Goal: Information Seeking & Learning: Learn about a topic

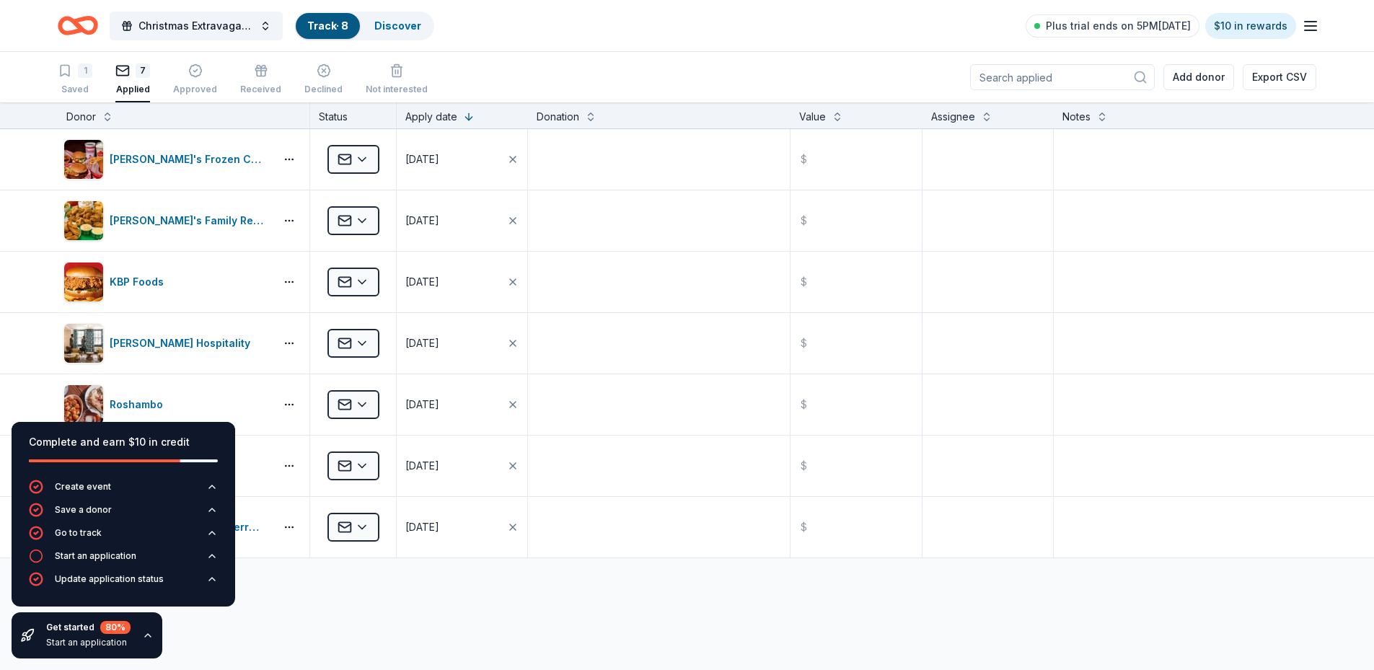
scroll to position [1075, 0]
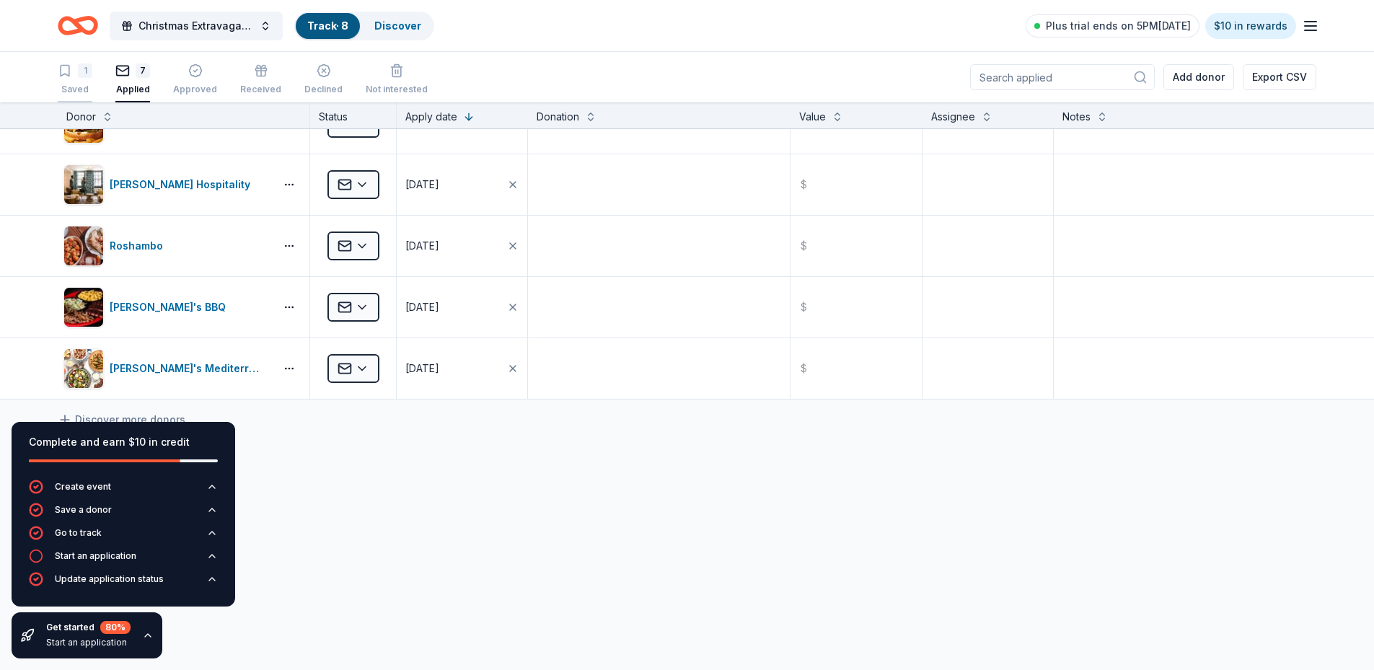
click at [79, 81] on div "1 Saved" at bounding box center [75, 79] width 35 height 32
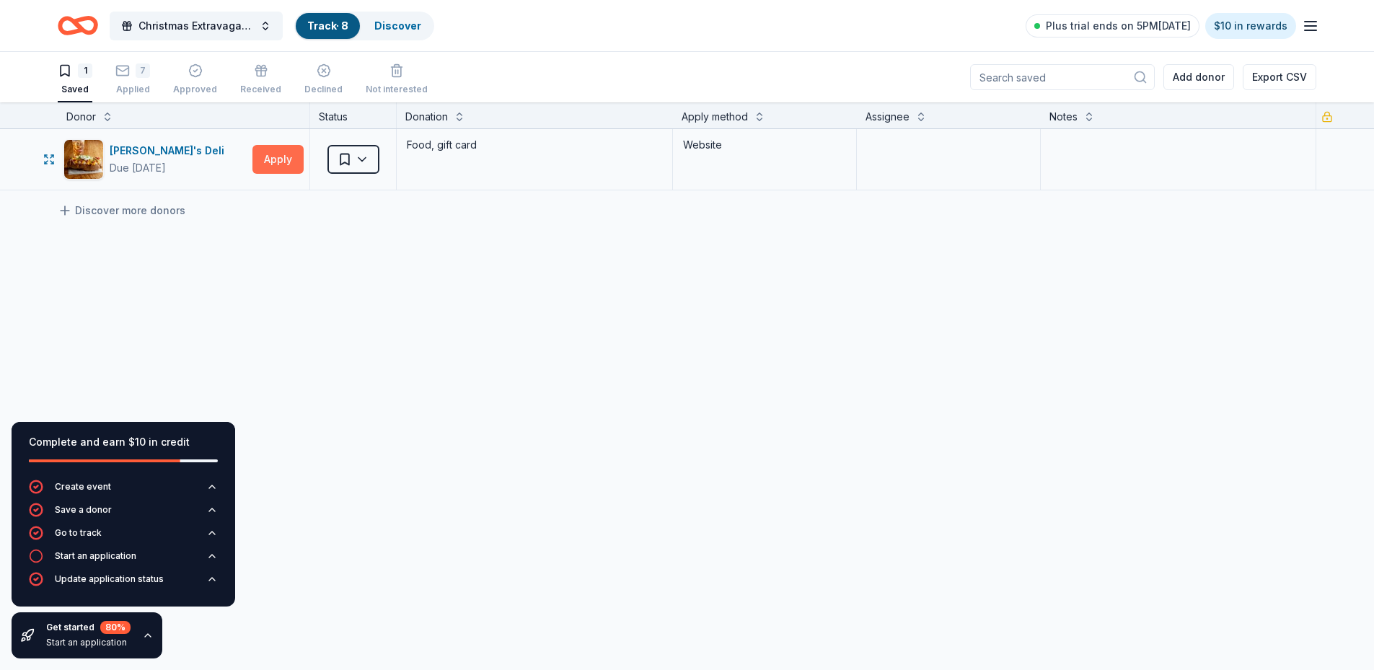
click at [288, 155] on button "Apply" at bounding box center [277, 159] width 51 height 29
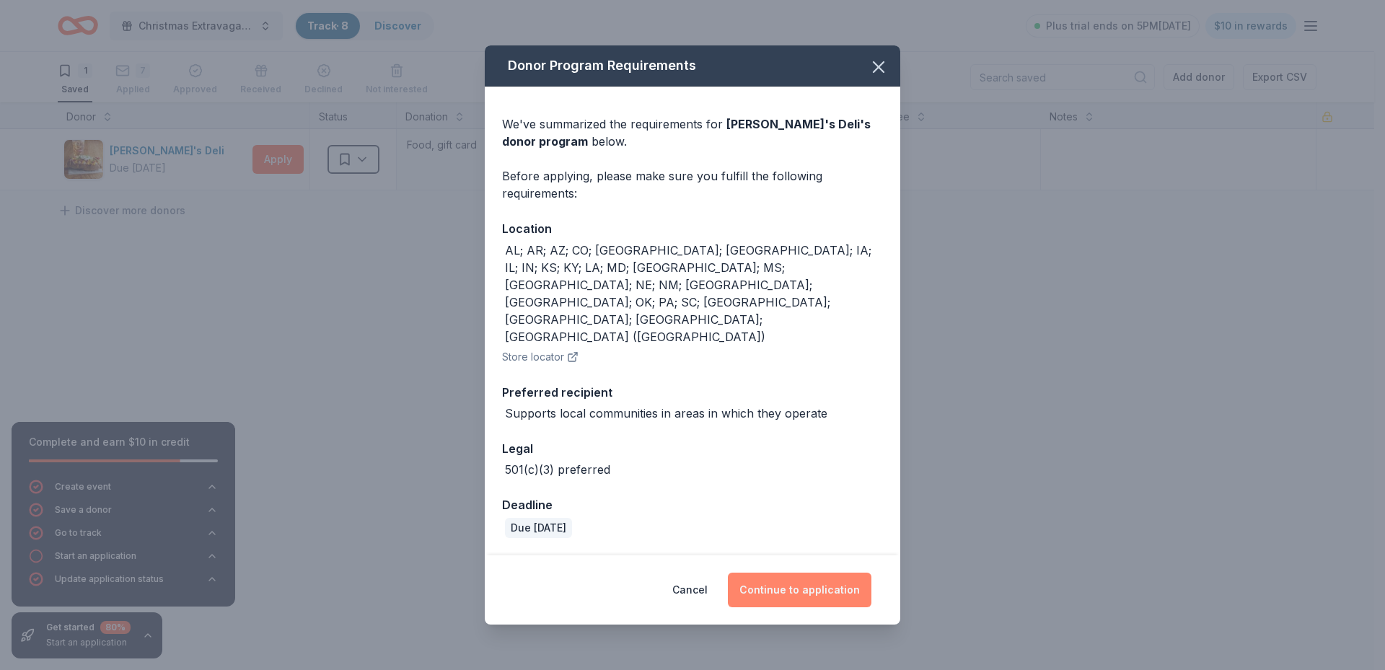
click at [826, 573] on button "Continue to application" at bounding box center [800, 590] width 144 height 35
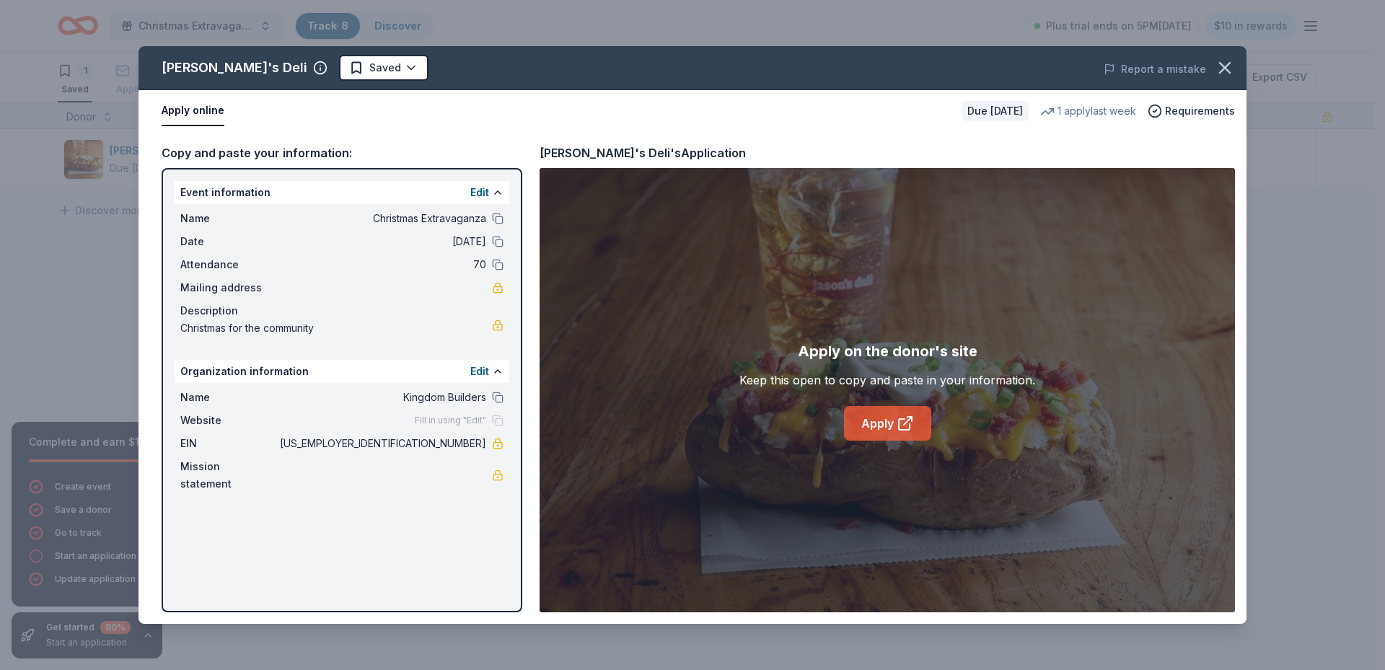
click at [874, 428] on link "Apply" at bounding box center [887, 423] width 87 height 35
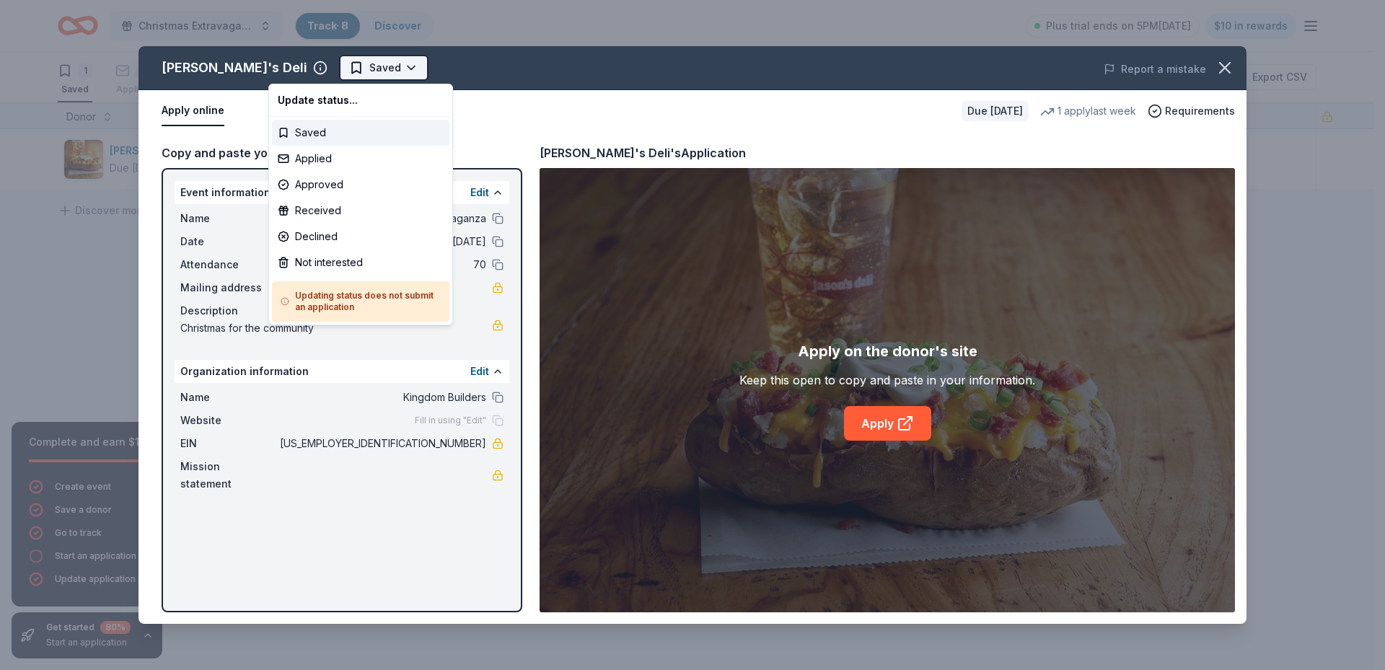
click at [320, 69] on html "Christmas Extravaganza Track · 8 Discover Plus trial ends on 5PM, 10/15 $10 in …" at bounding box center [692, 335] width 1385 height 670
click at [322, 160] on div "Applied" at bounding box center [360, 159] width 177 height 26
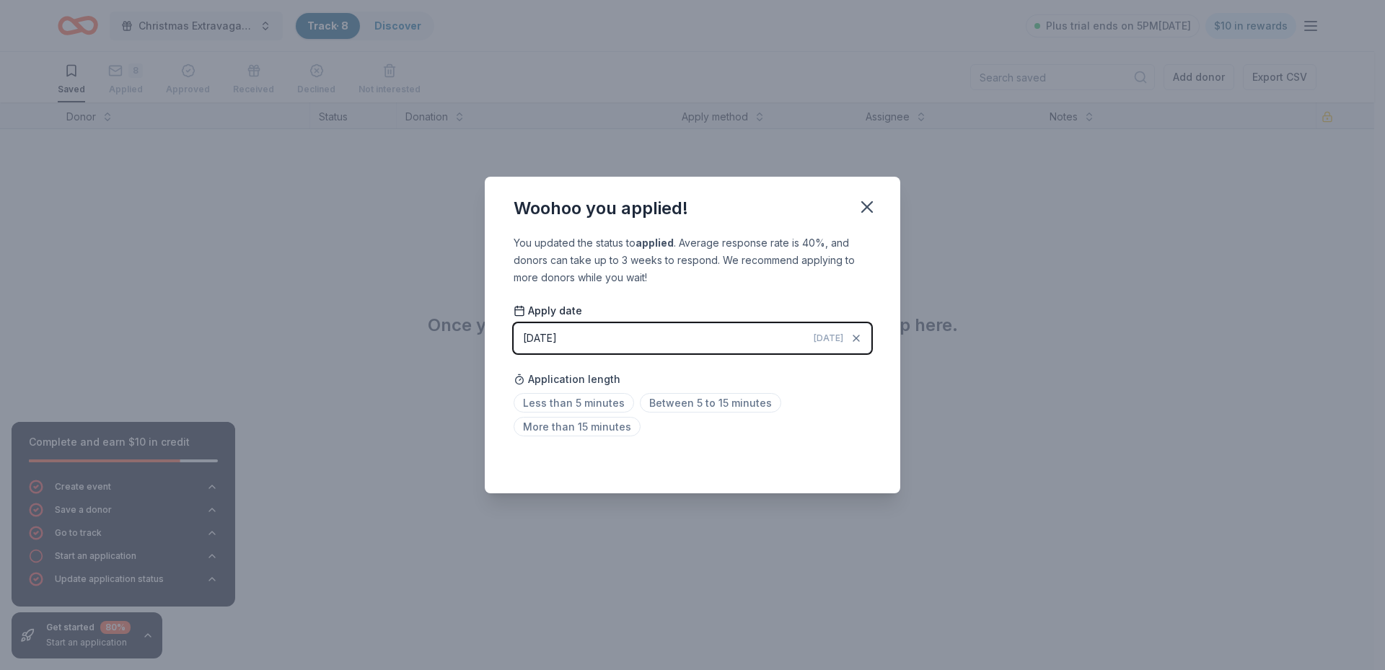
click at [844, 465] on div "Saved" at bounding box center [693, 461] width 358 height 17
click at [866, 203] on icon "button" at bounding box center [867, 207] width 20 height 20
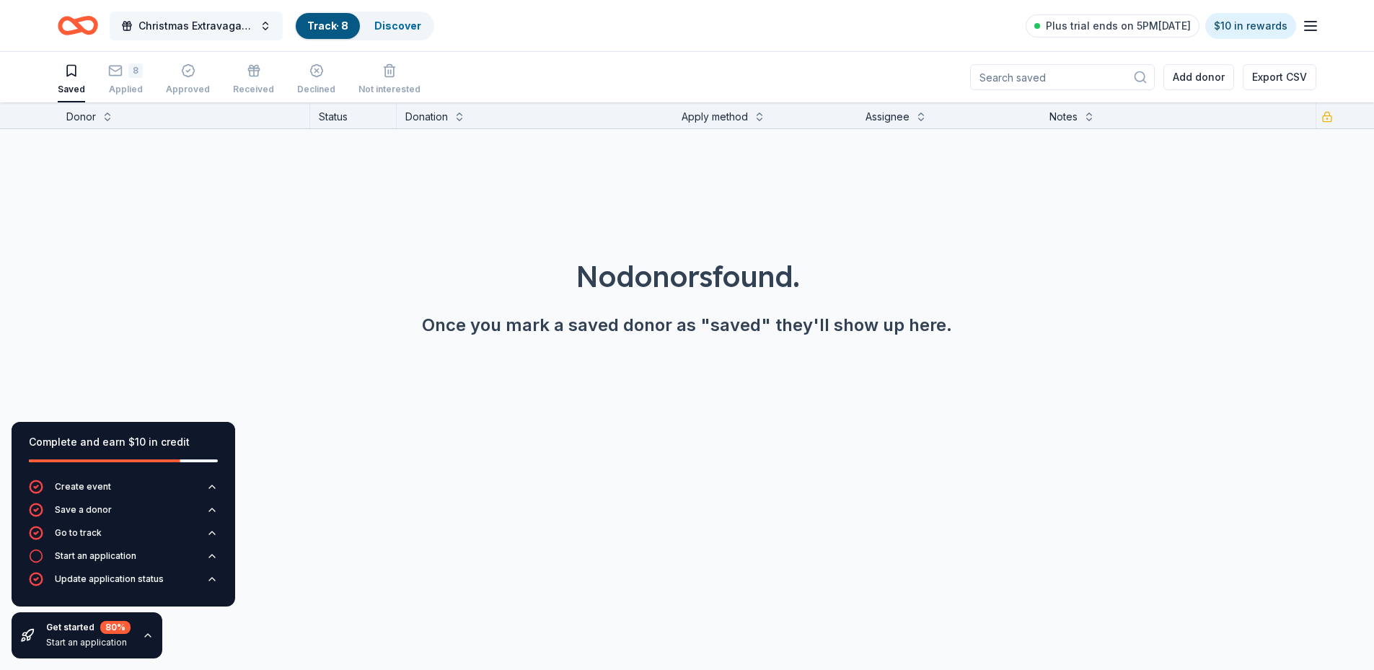
click at [218, 22] on span "Christmas Extravaganza" at bounding box center [195, 25] width 115 height 17
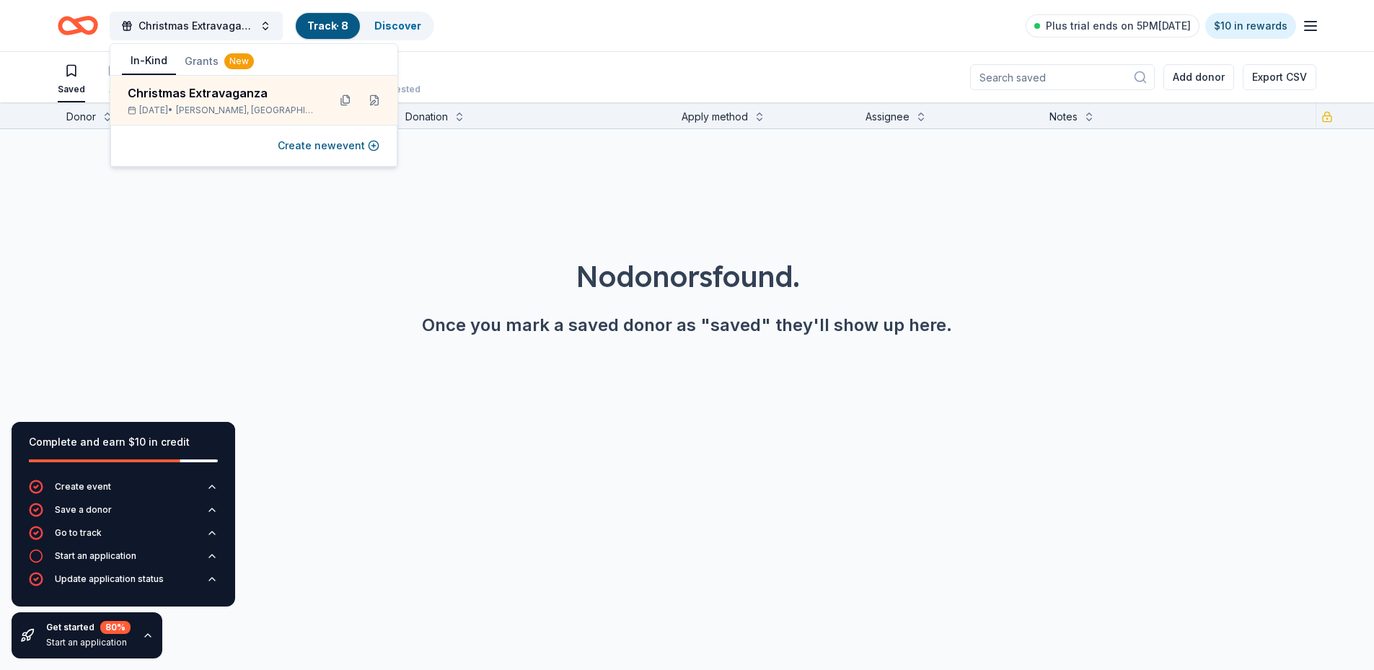
click at [203, 63] on button "Grants New" at bounding box center [219, 61] width 87 height 26
click at [208, 86] on div "[DEMOGRAPHIC_DATA] Repairs" at bounding box center [237, 92] width 218 height 17
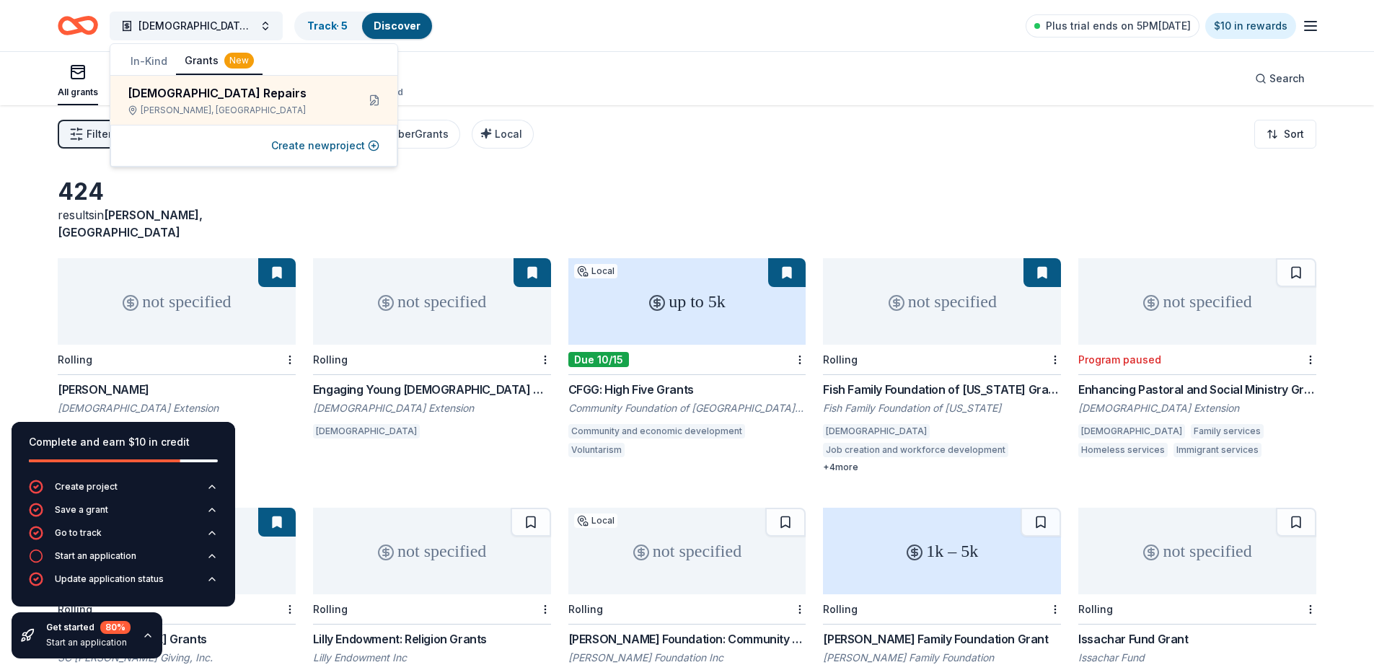
click at [548, 204] on div "424 results in Cochran, GA" at bounding box center [687, 208] width 1259 height 63
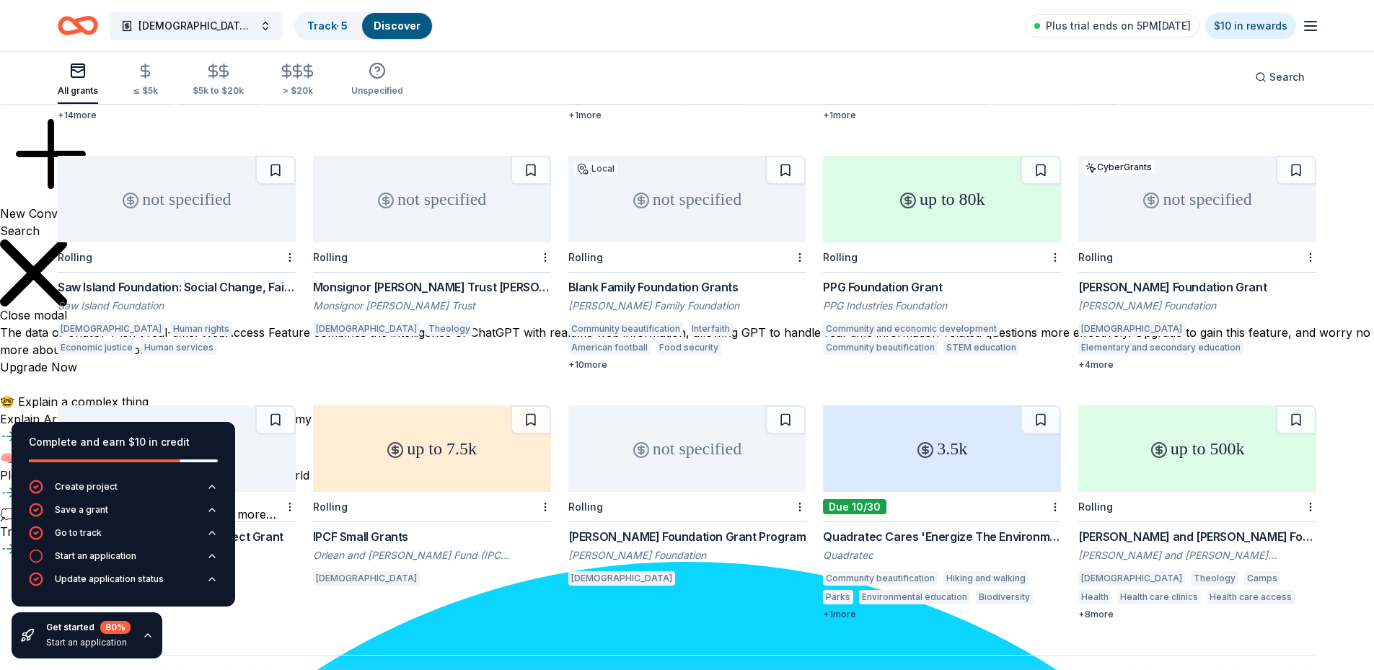
scroll to position [656, 0]
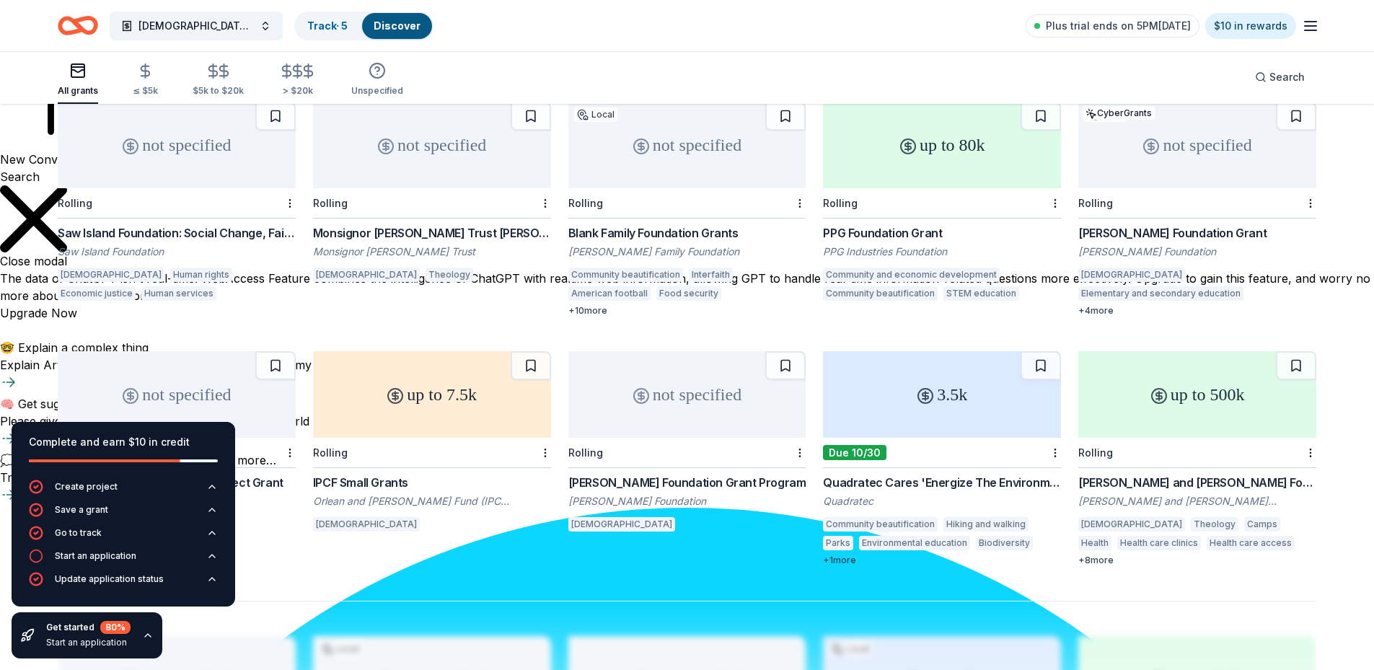
click at [725, 139] on div "not specified" at bounding box center [687, 145] width 238 height 87
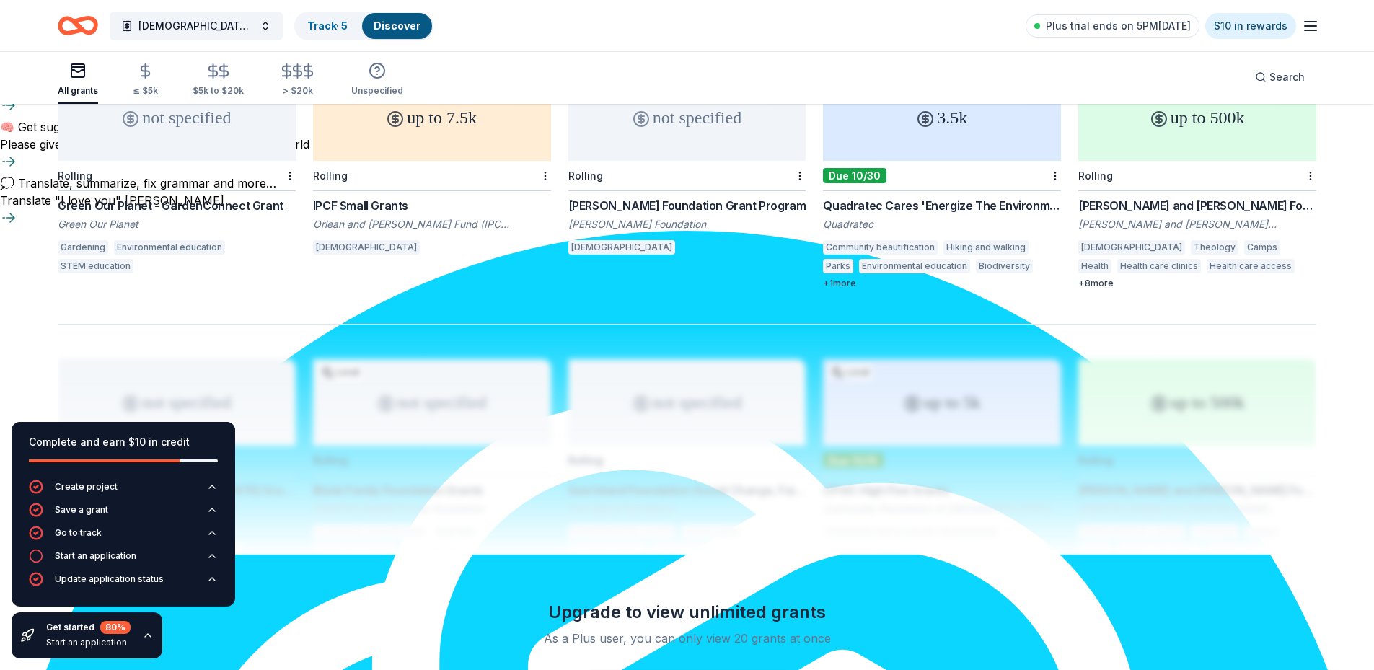
scroll to position [944, 0]
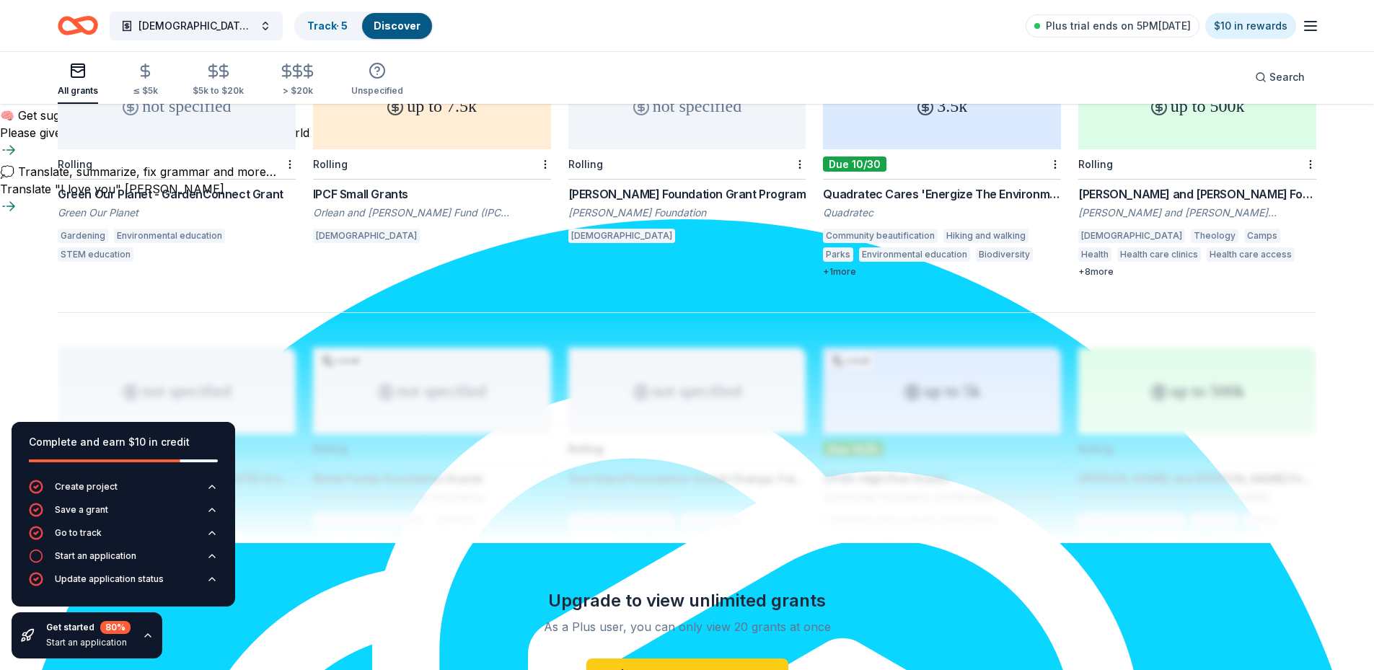
drag, startPoint x: 861, startPoint y: 167, endPoint x: 770, endPoint y: 239, distance: 115.5
click at [770, 240] on div "not specified Rolling Stoller Foundation Grant Program Stoller Foundation Chris…" at bounding box center [687, 170] width 238 height 215
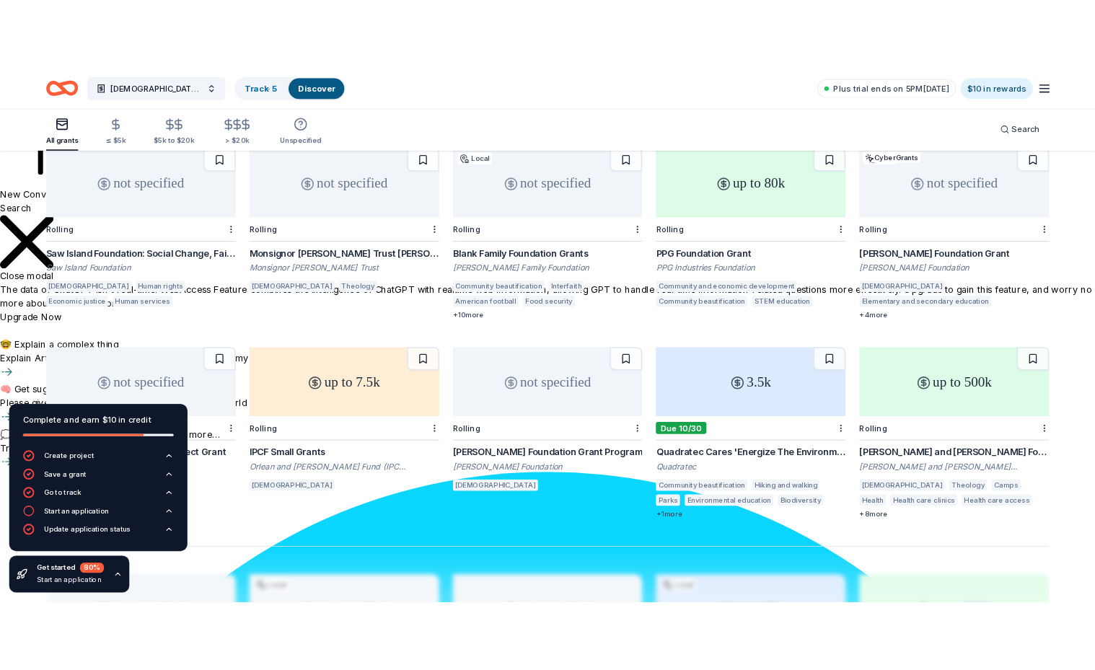
scroll to position [656, 0]
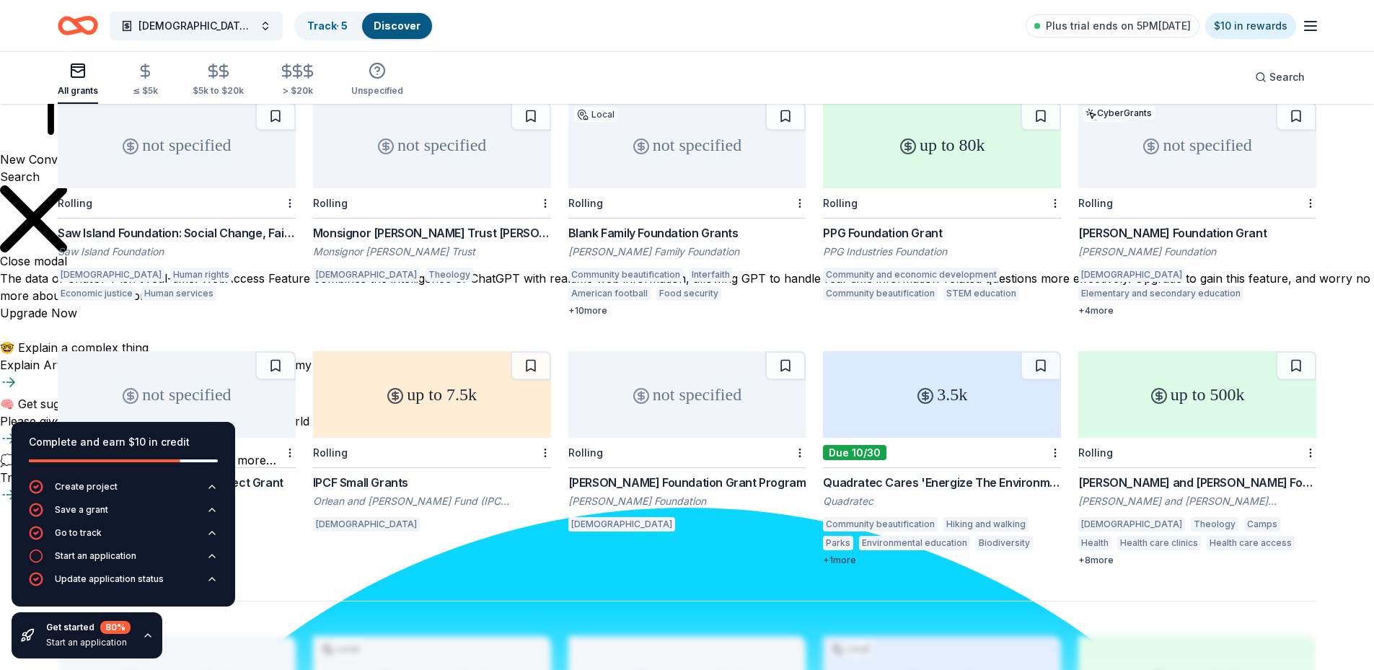
click at [998, 474] on div "Quadratec Cares 'Energize The Environment' Grant Program" at bounding box center [942, 482] width 238 height 17
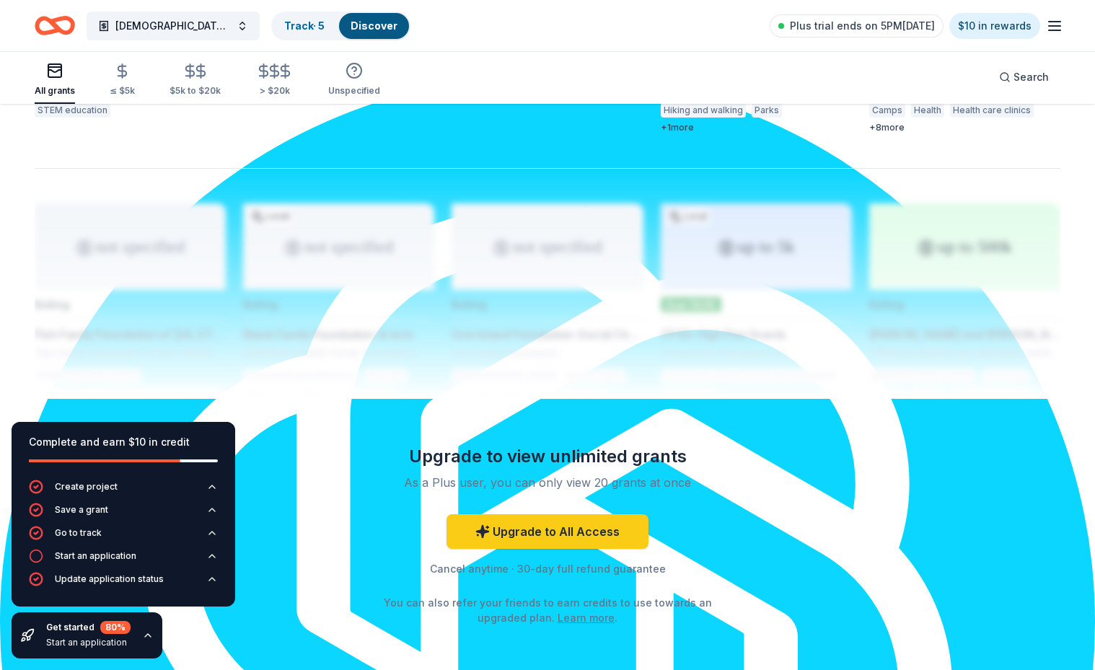
scroll to position [872, 0]
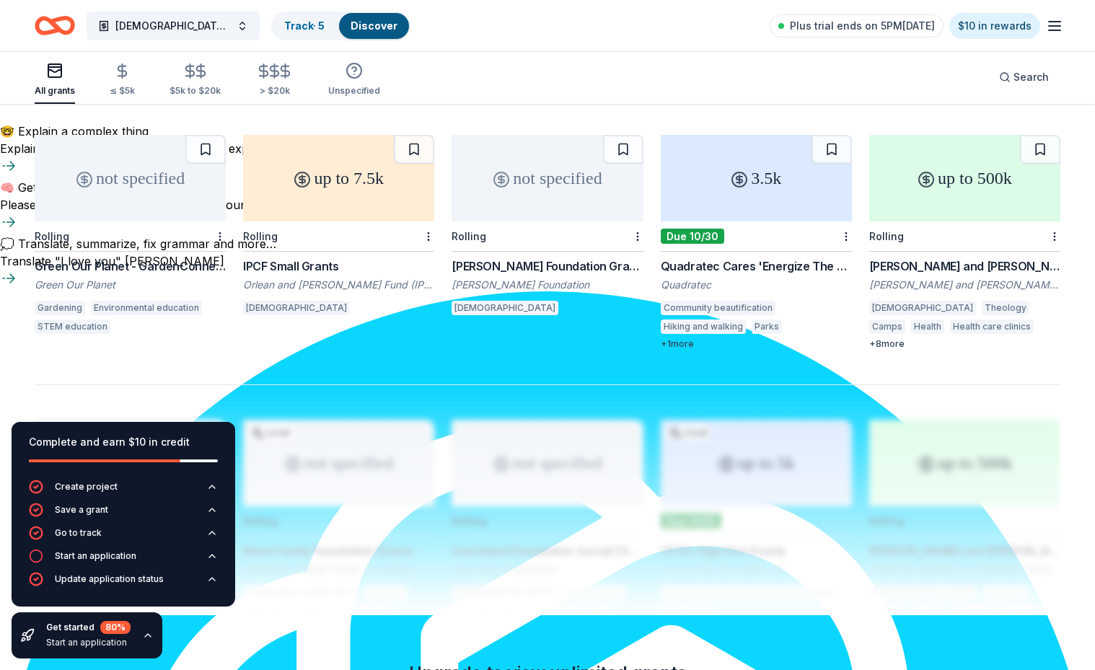
click at [957, 258] on div "[PERSON_NAME] and [PERSON_NAME] Foundation Grant" at bounding box center [964, 266] width 191 height 17
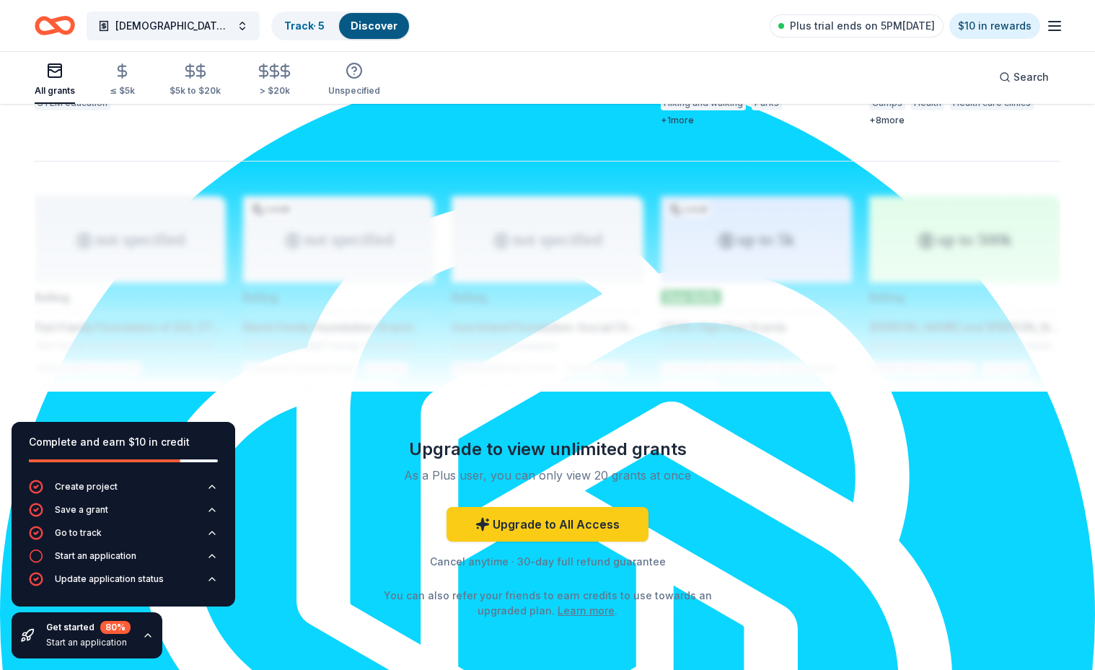
scroll to position [787, 0]
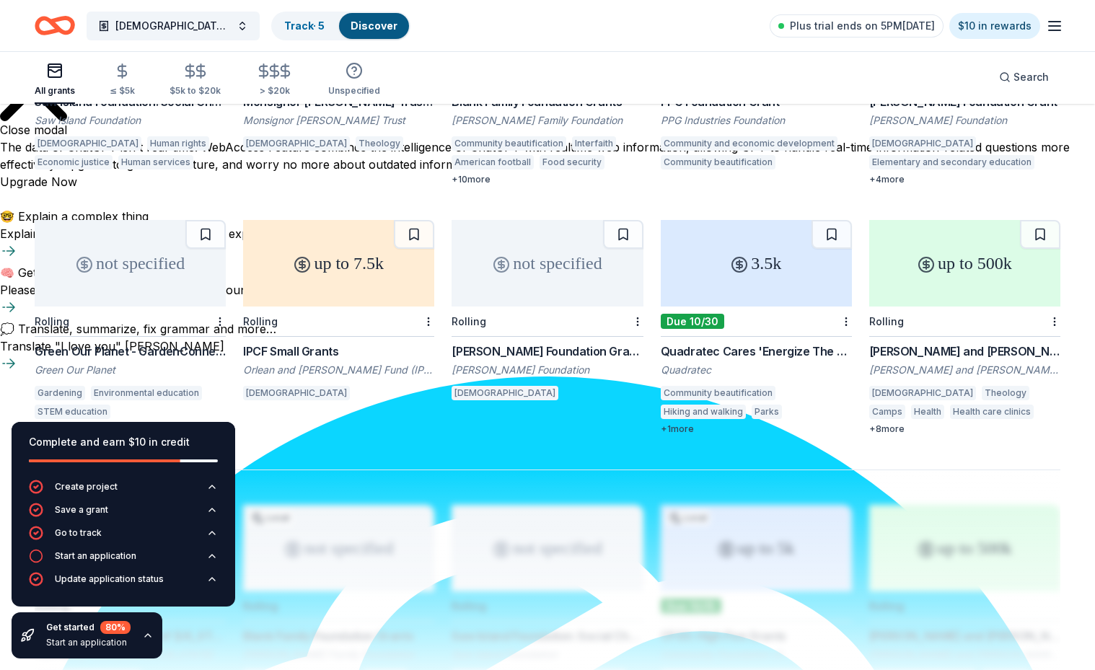
click at [957, 343] on div "[PERSON_NAME] and [PERSON_NAME] Foundation Grant" at bounding box center [964, 351] width 191 height 17
click at [969, 343] on div "[PERSON_NAME] and [PERSON_NAME] Foundation Grant" at bounding box center [964, 351] width 191 height 17
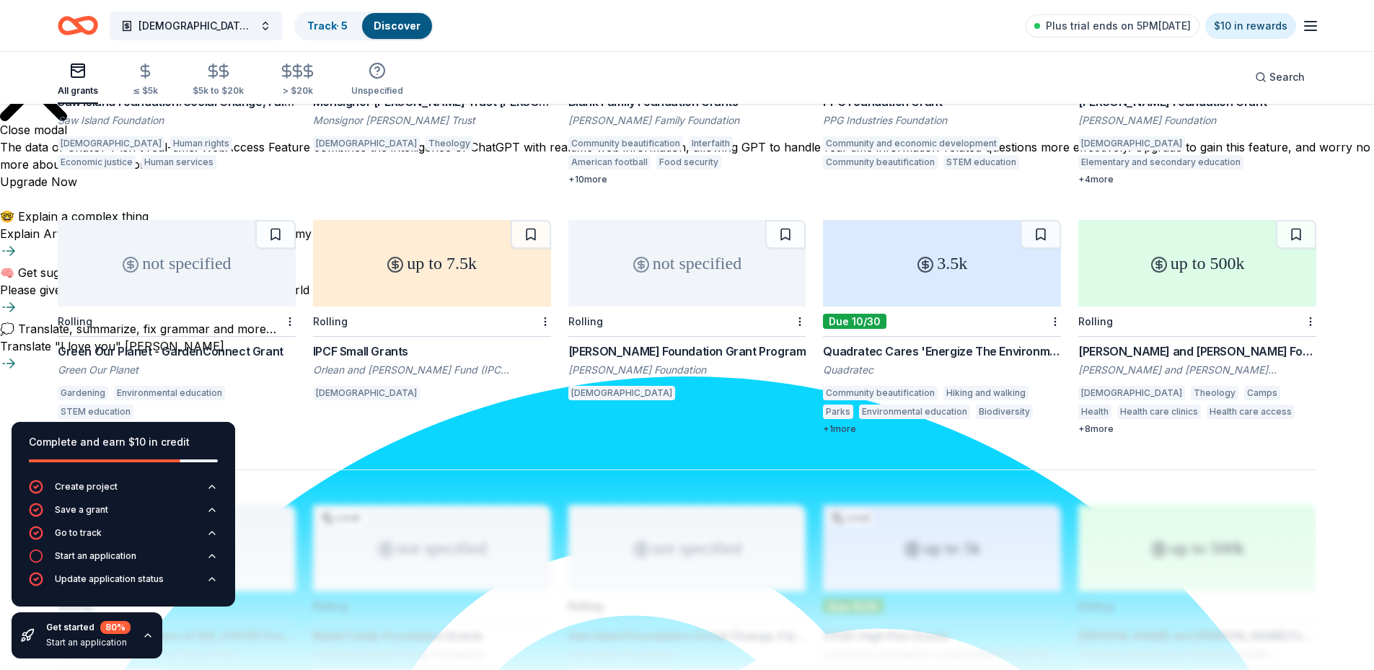
click at [77, 69] on icon "button" at bounding box center [77, 70] width 17 height 17
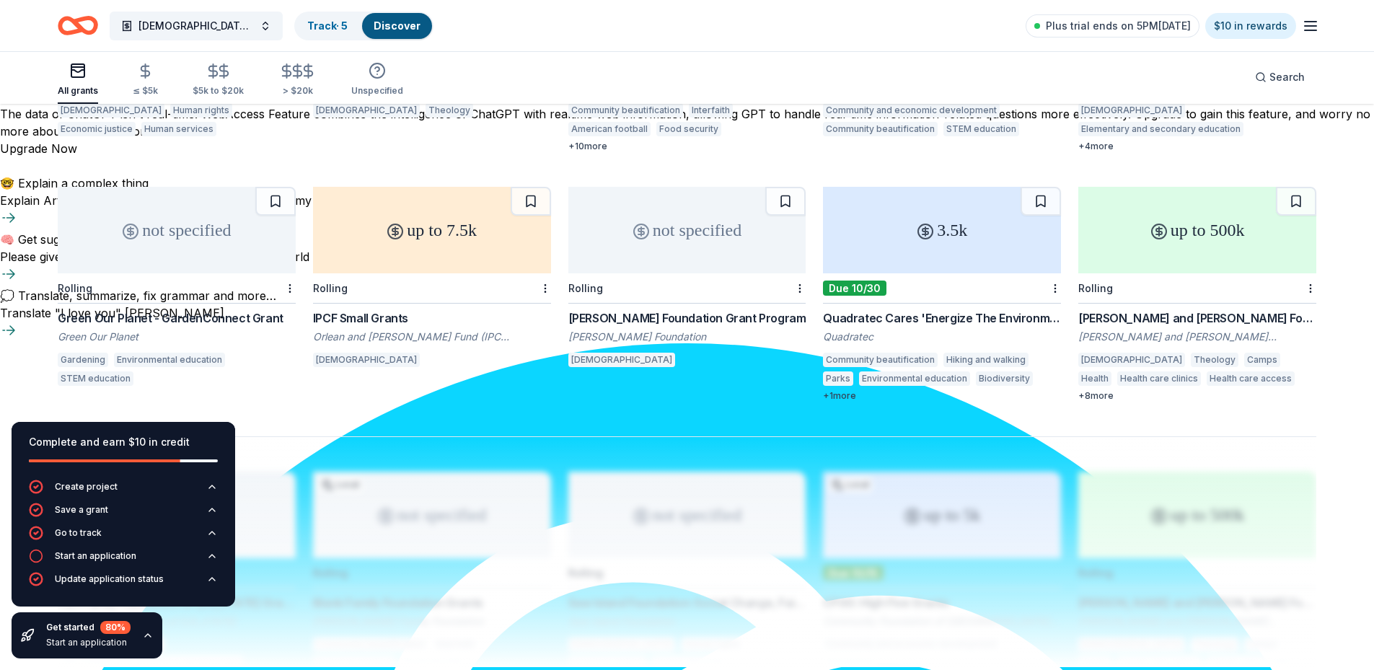
scroll to position [577, 0]
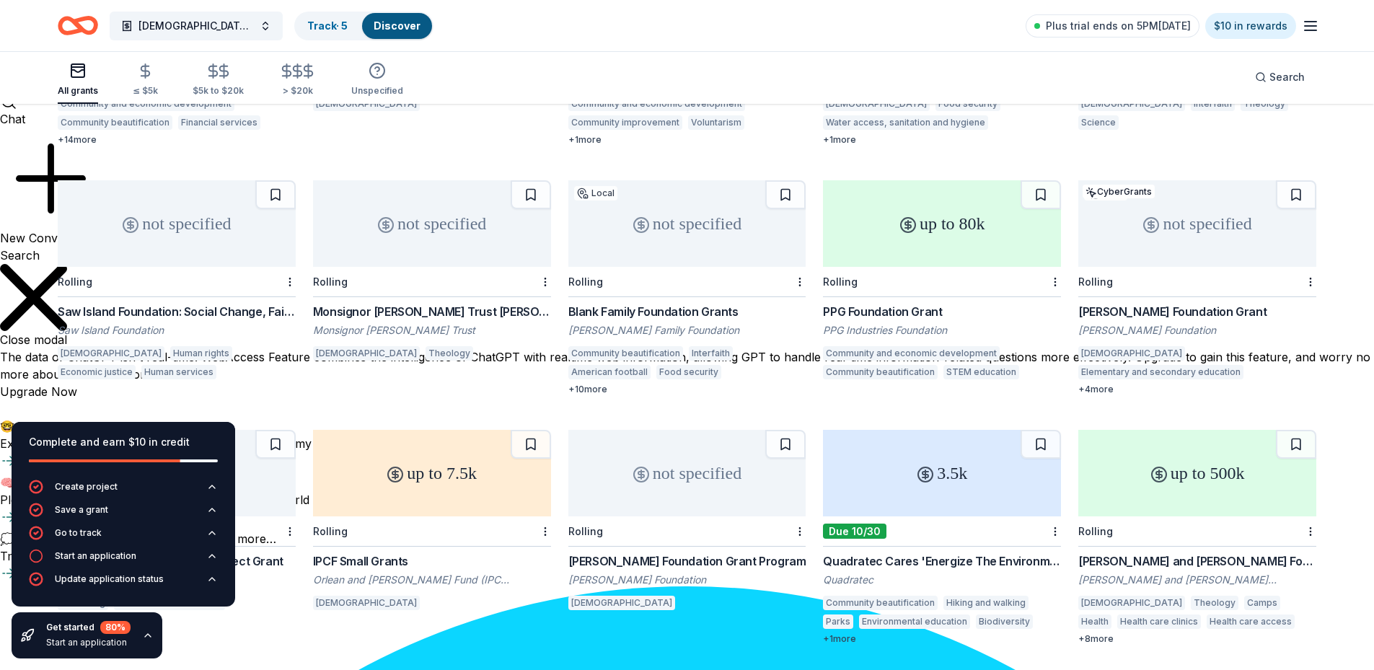
click at [845, 303] on div "PPG Foundation Grant" at bounding box center [942, 311] width 238 height 17
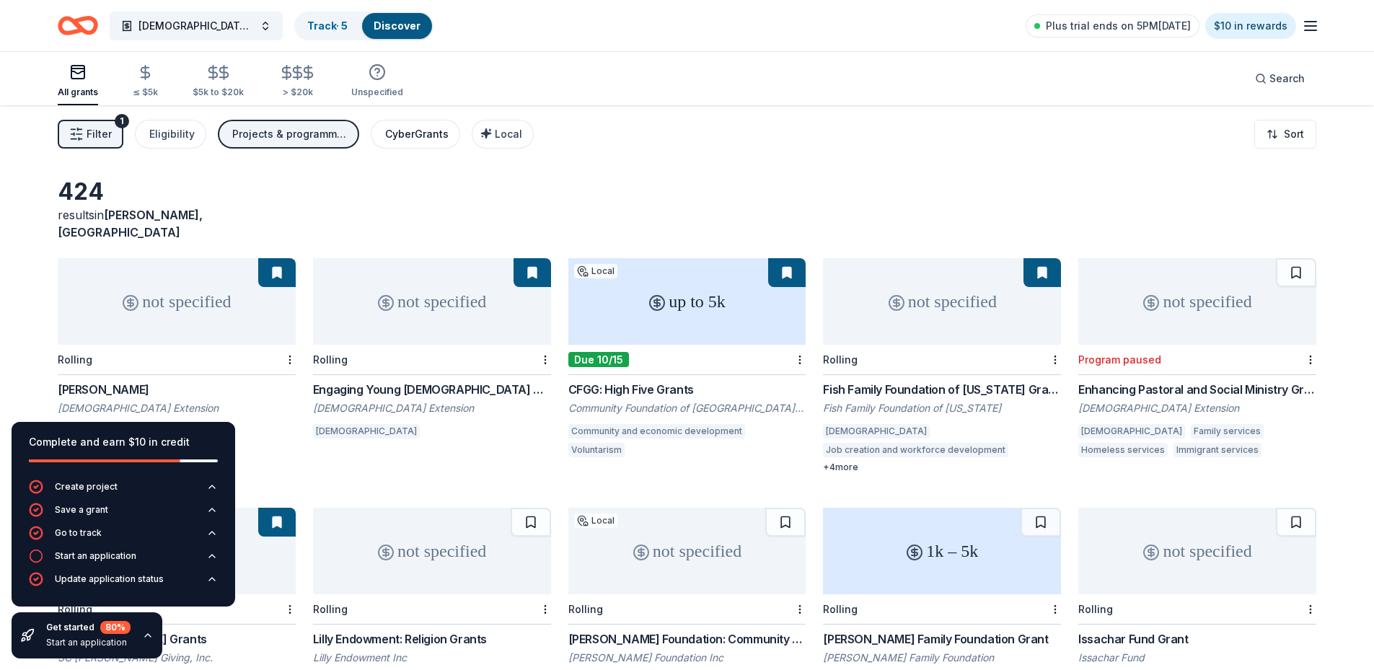
click at [415, 132] on div "CyberGrants" at bounding box center [416, 134] width 63 height 17
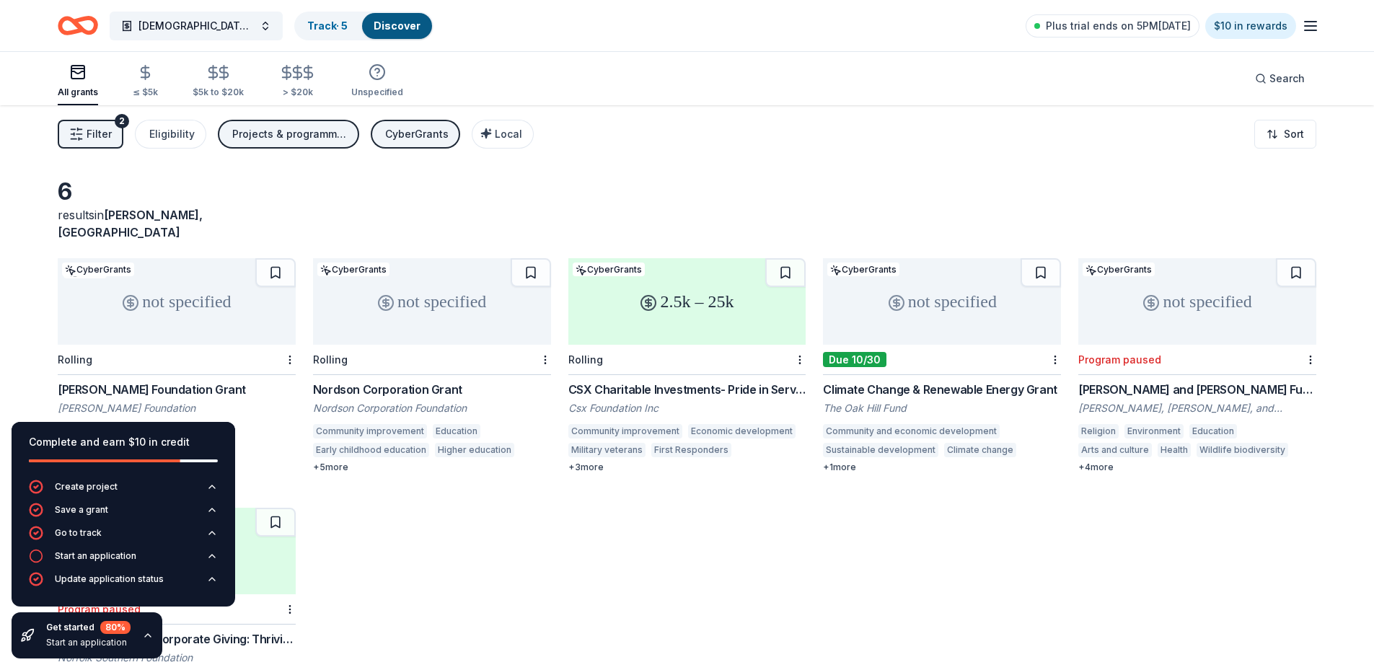
click at [699, 307] on div "2.5k – 25k" at bounding box center [687, 301] width 238 height 87
click at [453, 305] on div "not specified" at bounding box center [432, 301] width 238 height 87
click at [419, 288] on div "not specified" at bounding box center [432, 301] width 238 height 87
click at [98, 530] on div "Go to track" at bounding box center [78, 533] width 47 height 12
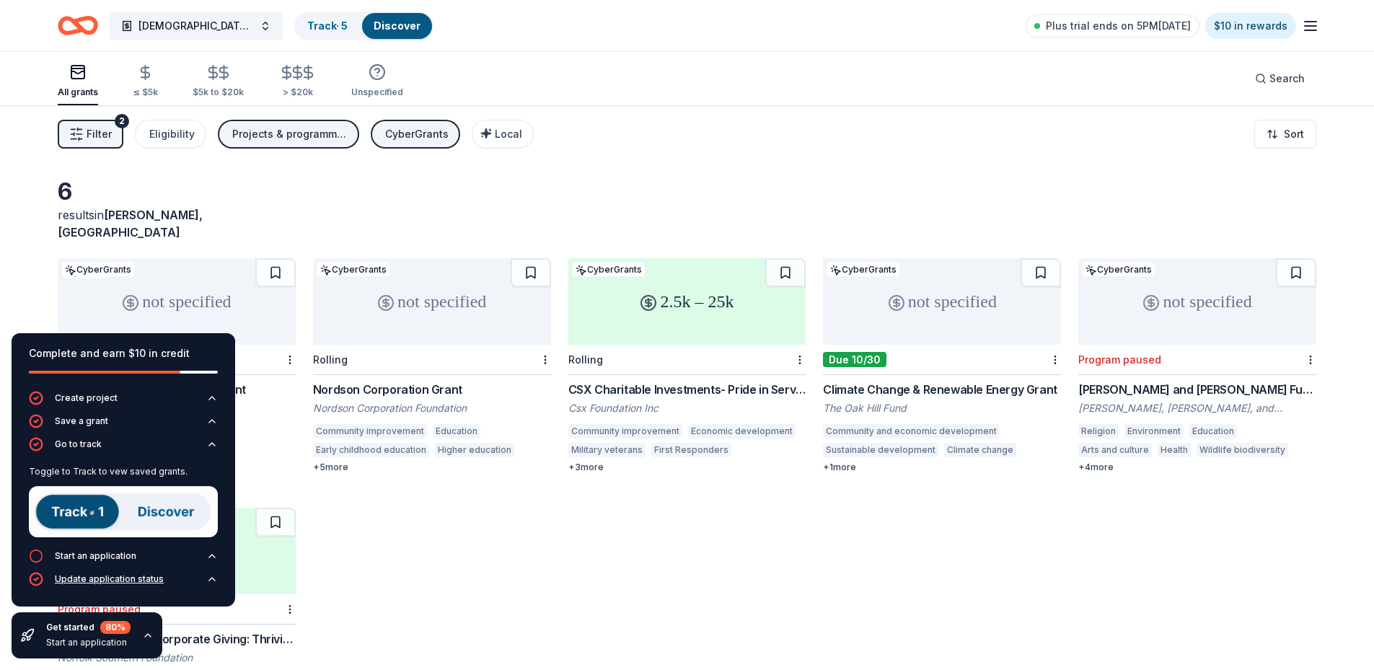
click at [94, 576] on div "Update application status" at bounding box center [109, 579] width 109 height 12
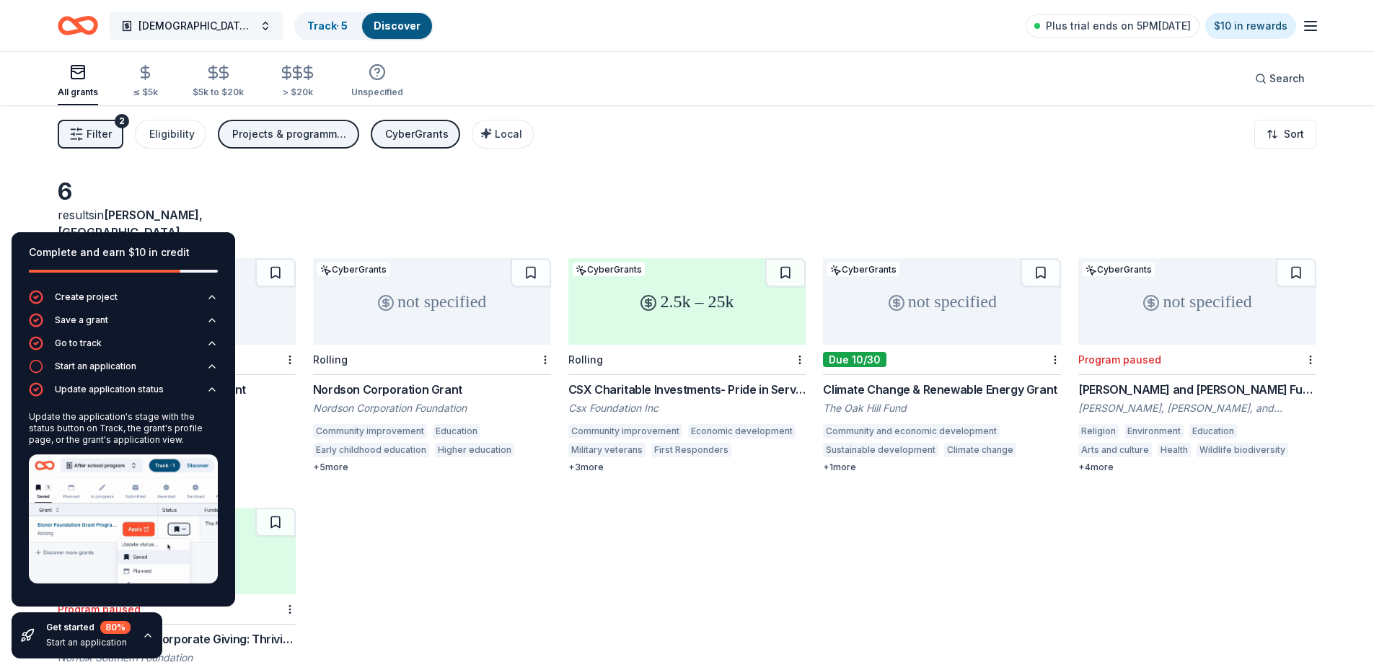
click at [224, 27] on button "[DEMOGRAPHIC_DATA] Repairs" at bounding box center [196, 26] width 173 height 29
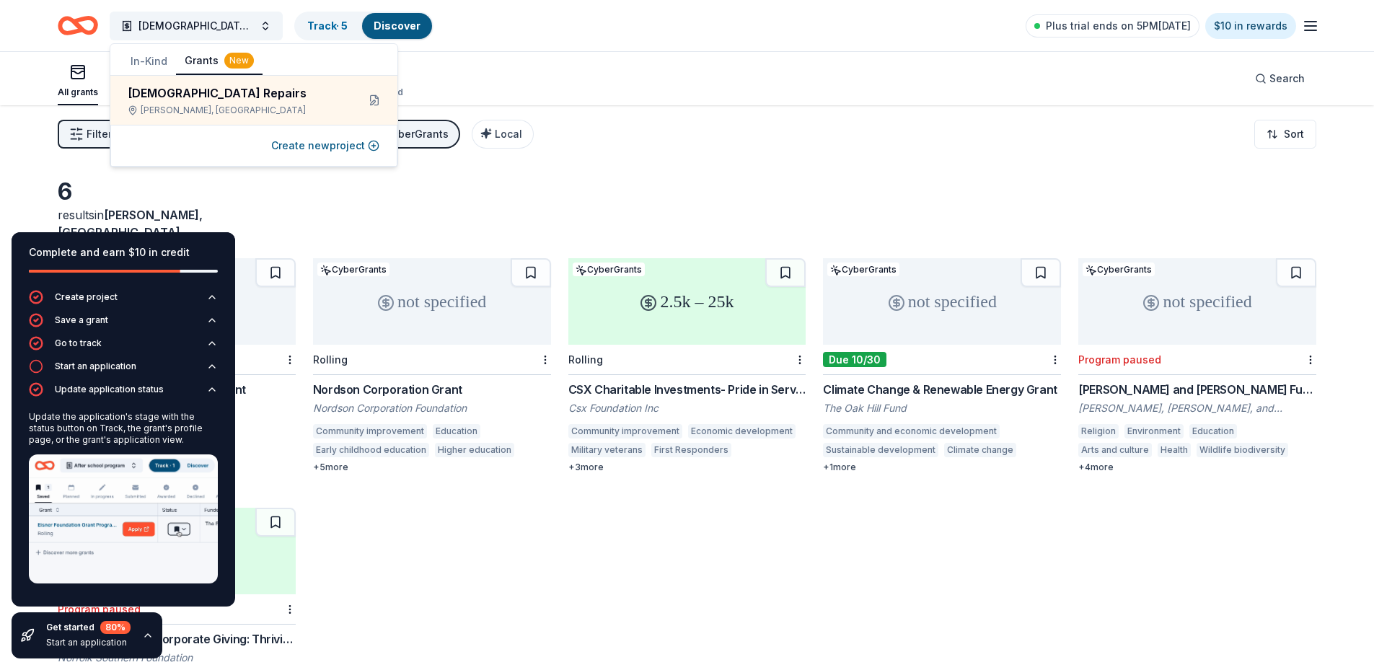
click at [152, 56] on button "In-Kind" at bounding box center [149, 61] width 54 height 26
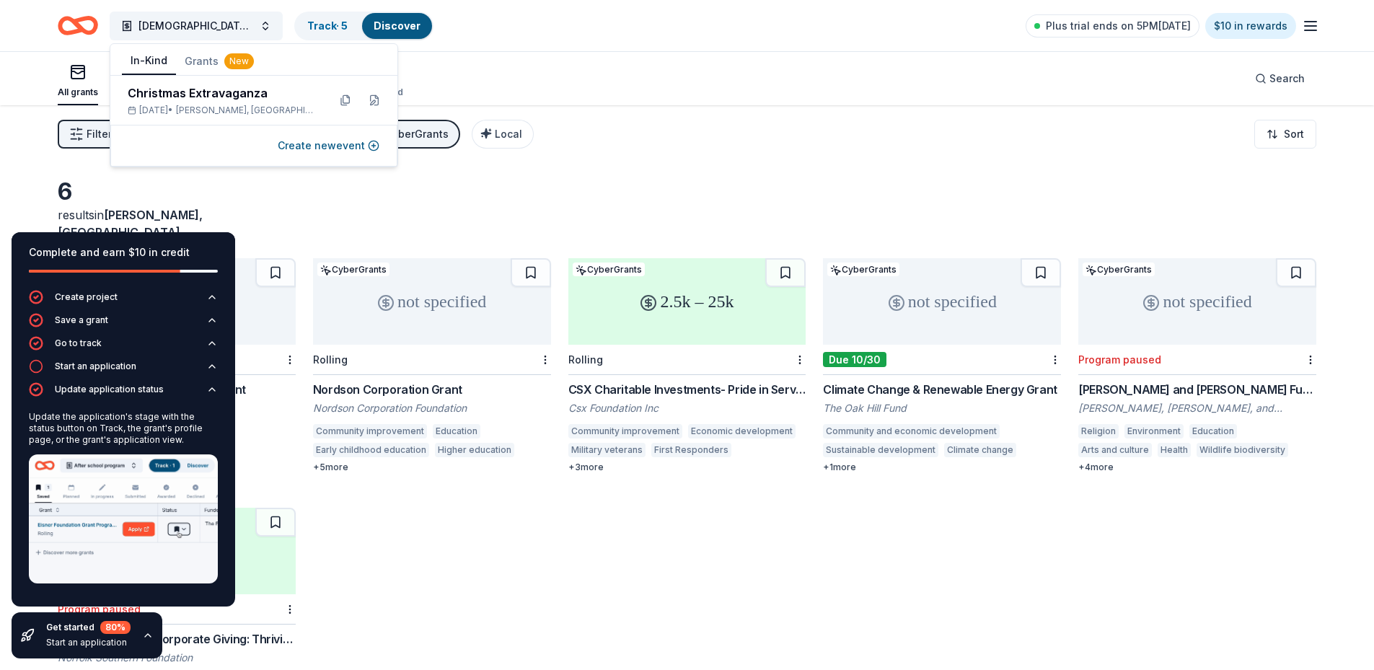
click at [152, 56] on button "In-Kind" at bounding box center [149, 61] width 54 height 27
click at [509, 80] on div "All grants ≤ $5k $5k to $20k > $20k Unspecified Search" at bounding box center [687, 78] width 1259 height 53
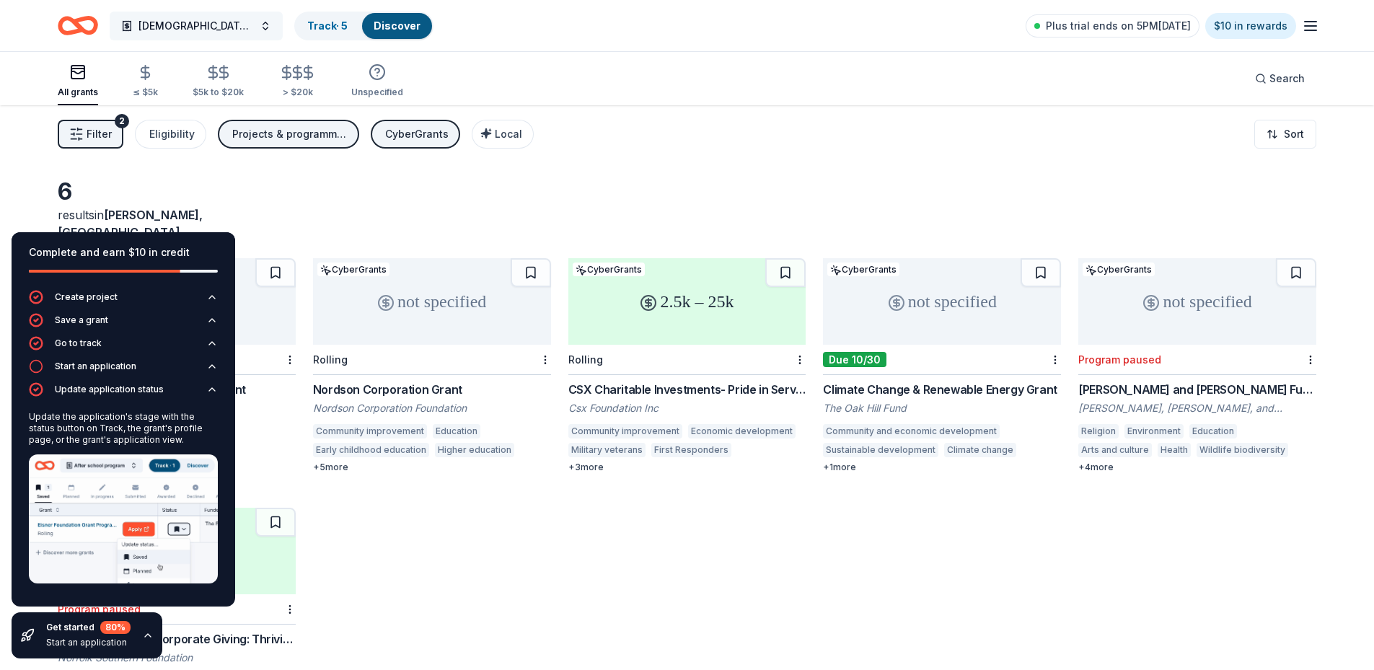
click at [184, 26] on span "[DEMOGRAPHIC_DATA] Repairs" at bounding box center [195, 25] width 115 height 17
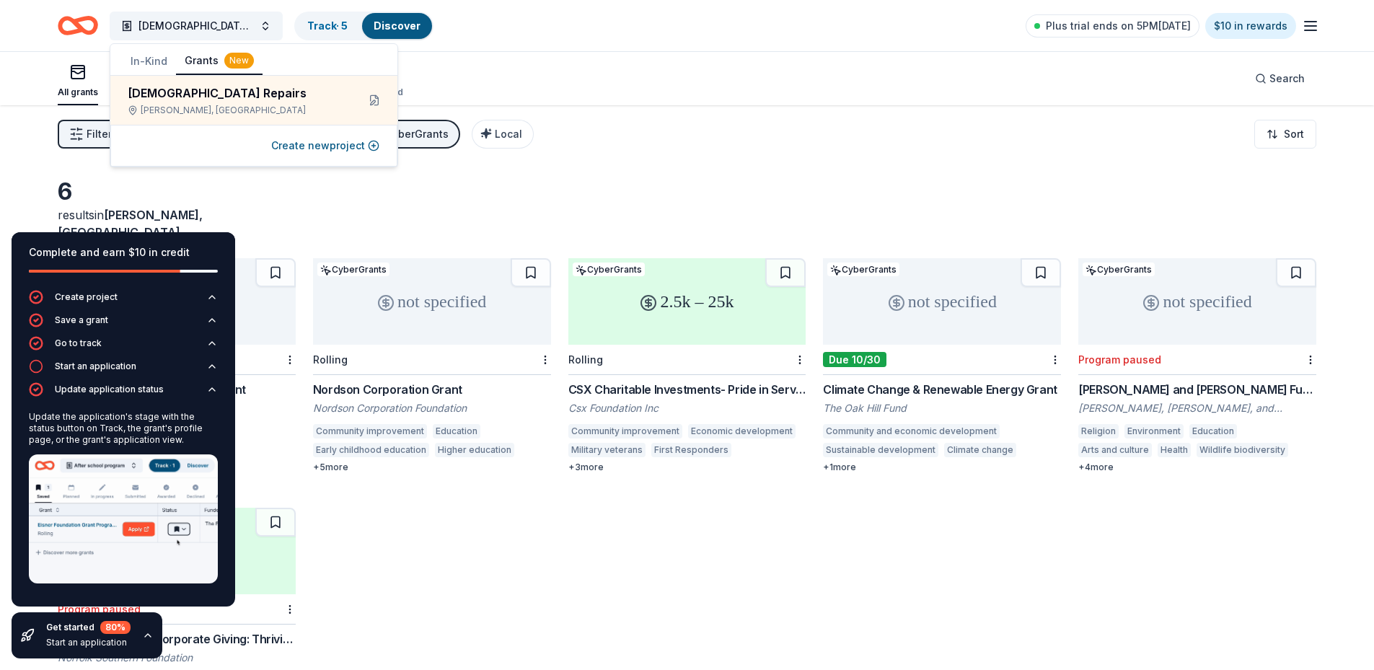
click at [144, 61] on button "In-Kind" at bounding box center [149, 61] width 54 height 26
click at [139, 88] on div "Christmas Extravaganza" at bounding box center [222, 92] width 189 height 17
click at [139, 89] on div "Christmas Extravaganza" at bounding box center [222, 92] width 189 height 17
click at [144, 104] on div "Christmas Extravaganza Dec 19, 2025 • Cochran, GA" at bounding box center [222, 100] width 189 height 32
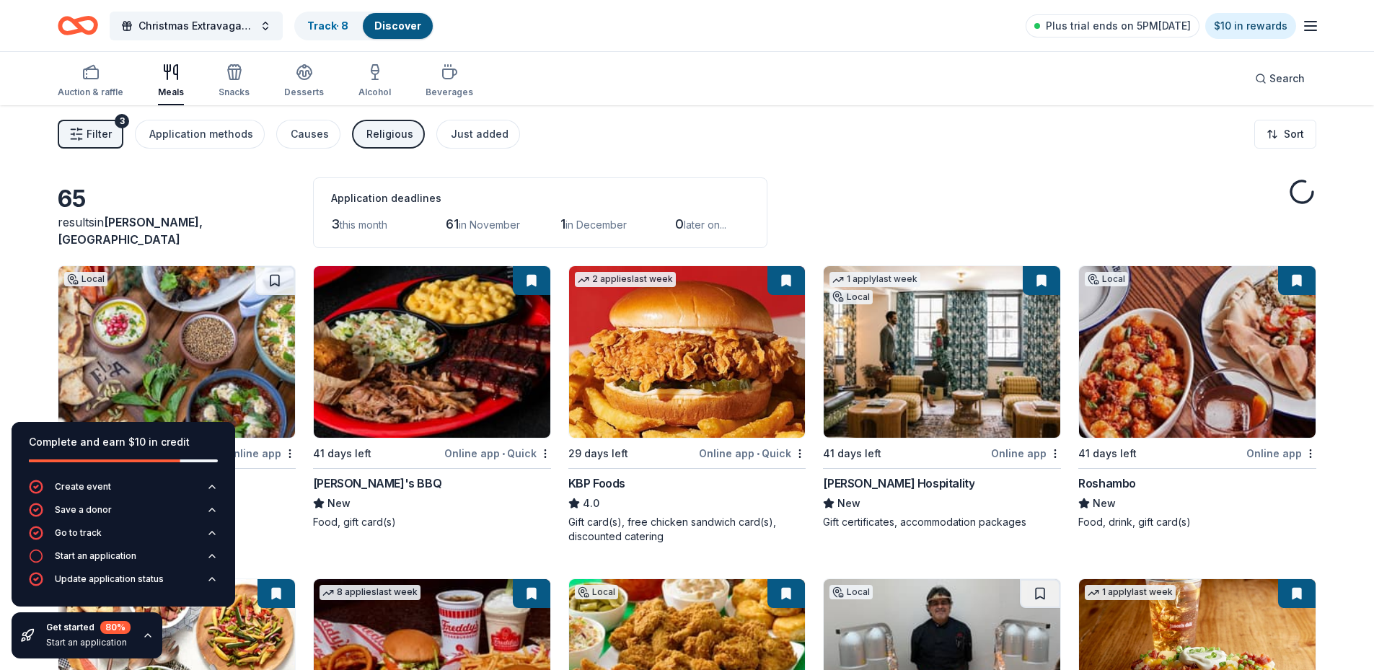
click at [1310, 28] on icon "button" at bounding box center [1310, 25] width 17 height 17
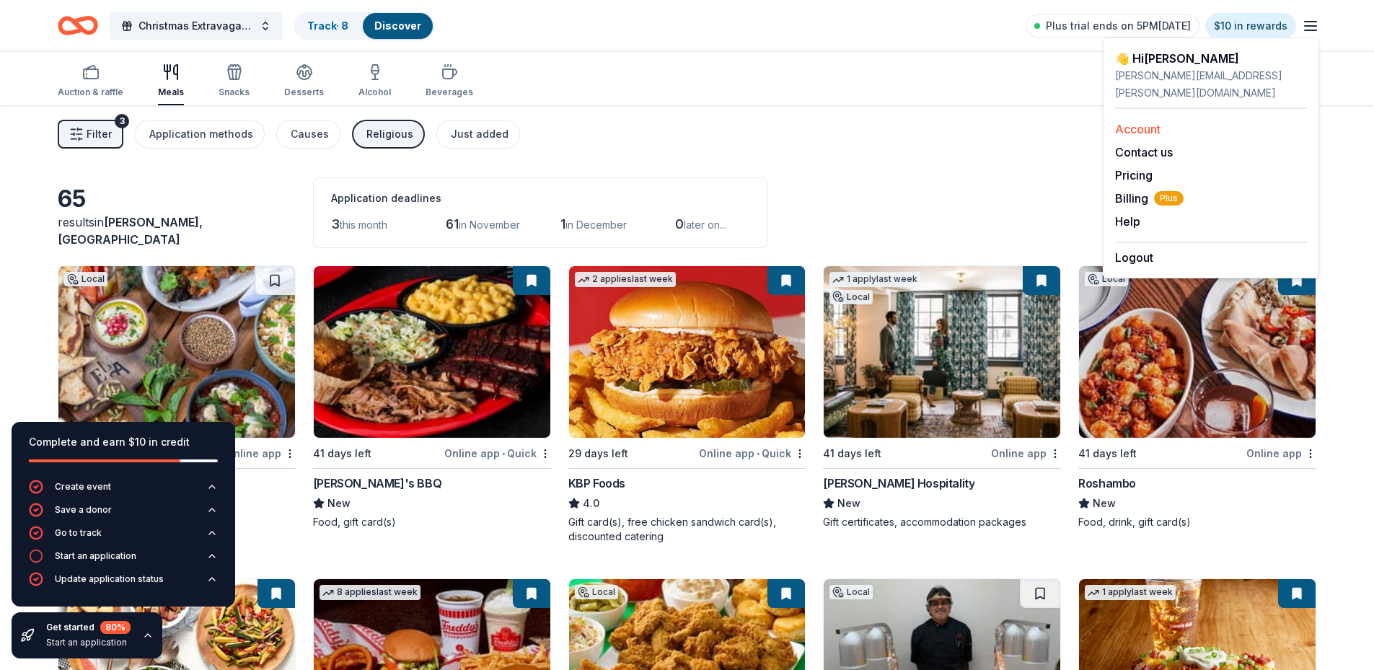
click at [1126, 122] on link "Account" at bounding box center [1137, 129] width 45 height 14
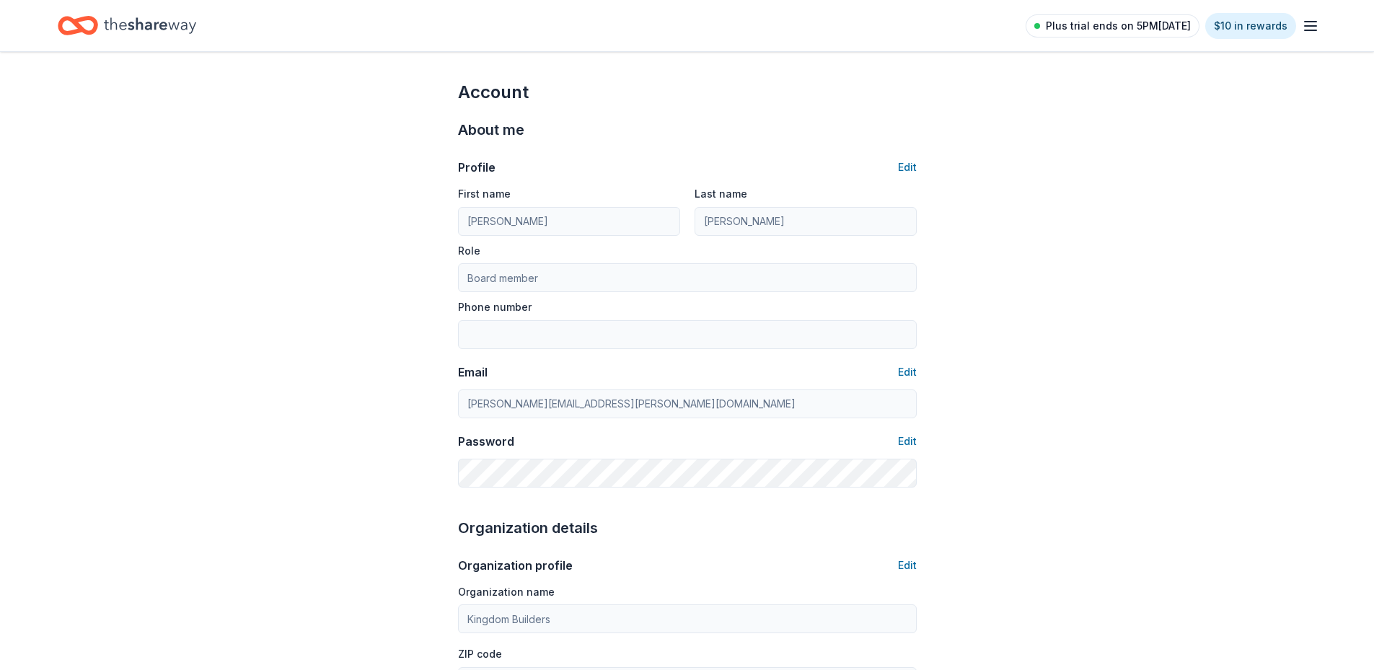
click at [1119, 24] on span "Plus trial ends on 5PM[DATE]" at bounding box center [1118, 25] width 145 height 17
click at [149, 22] on icon "Home" at bounding box center [150, 25] width 92 height 16
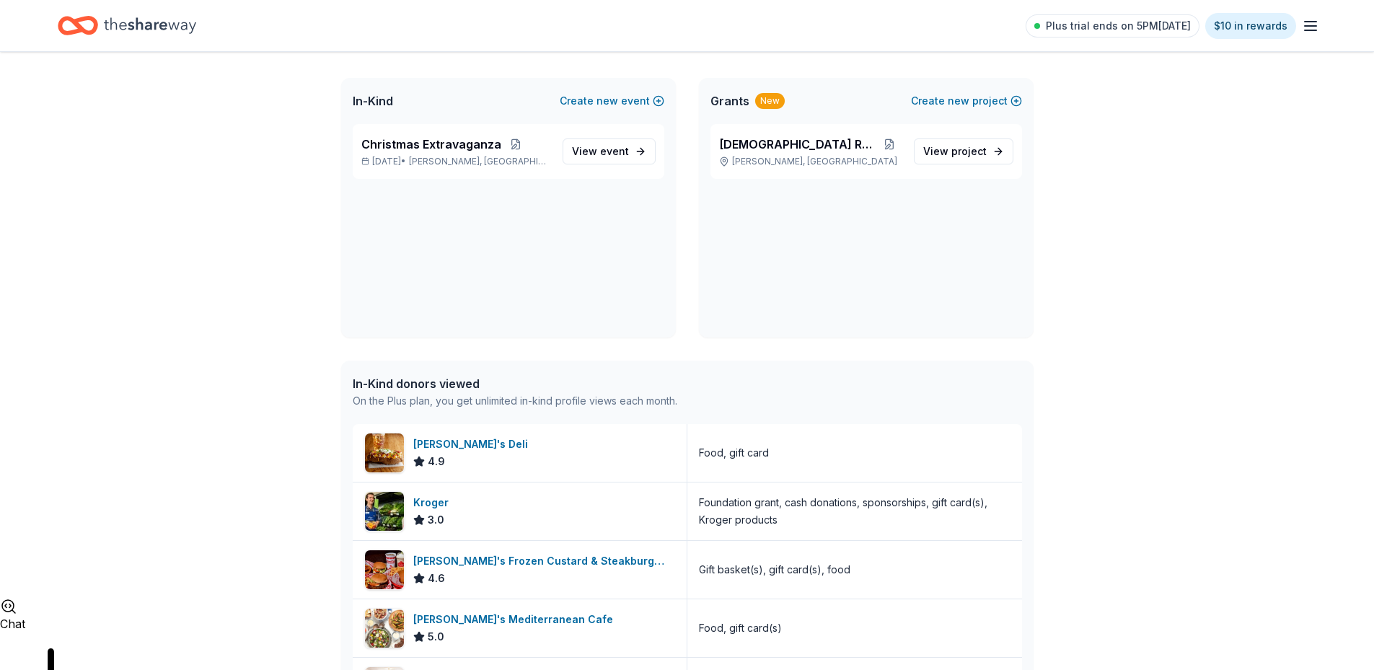
click at [1313, 26] on line "button" at bounding box center [1311, 26] width 12 height 0
click at [386, 449] on img at bounding box center [384, 453] width 39 height 39
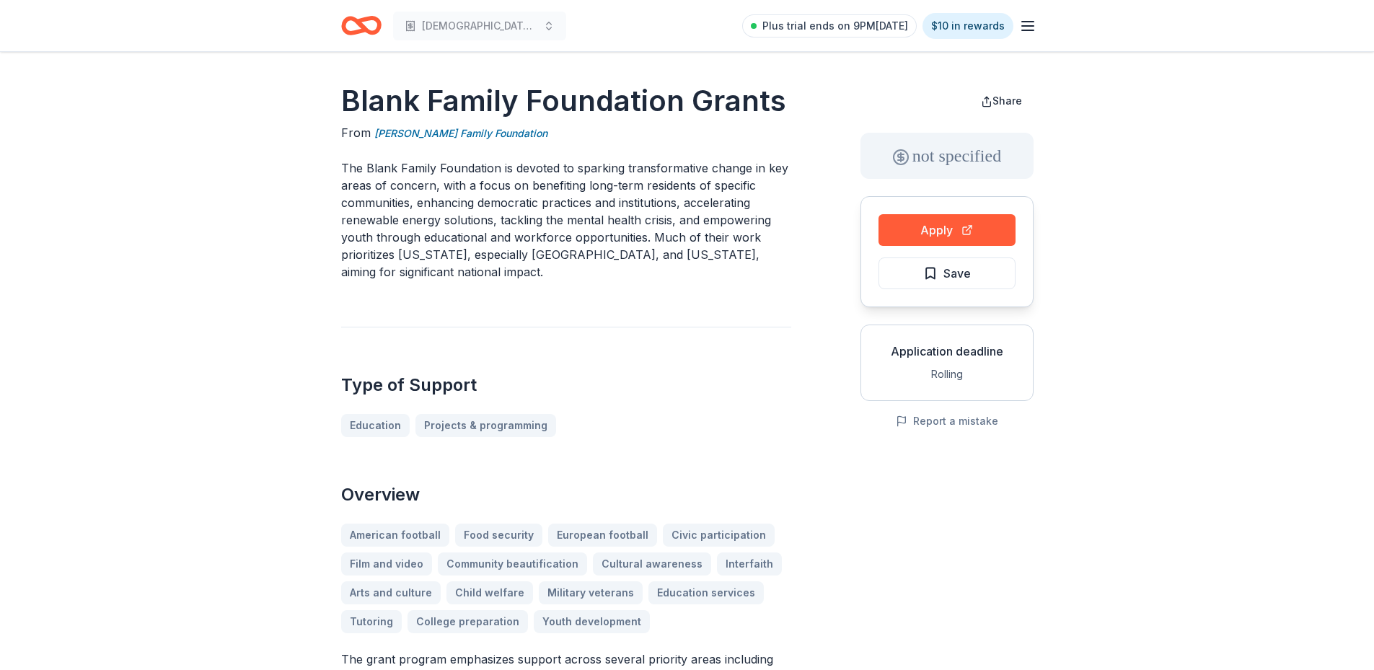
scroll to position [1075, 0]
click at [946, 229] on button "Apply" at bounding box center [947, 230] width 137 height 32
click at [959, 216] on button "Apply" at bounding box center [947, 230] width 137 height 32
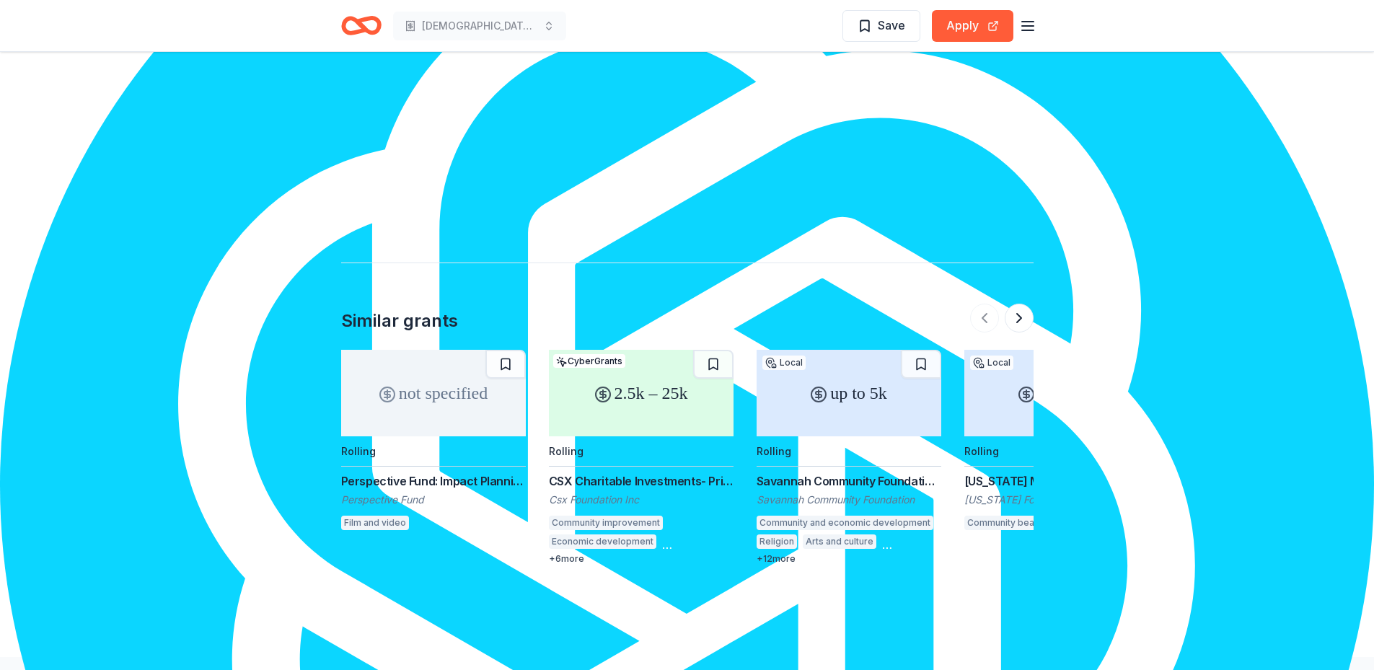
scroll to position [1371, 0]
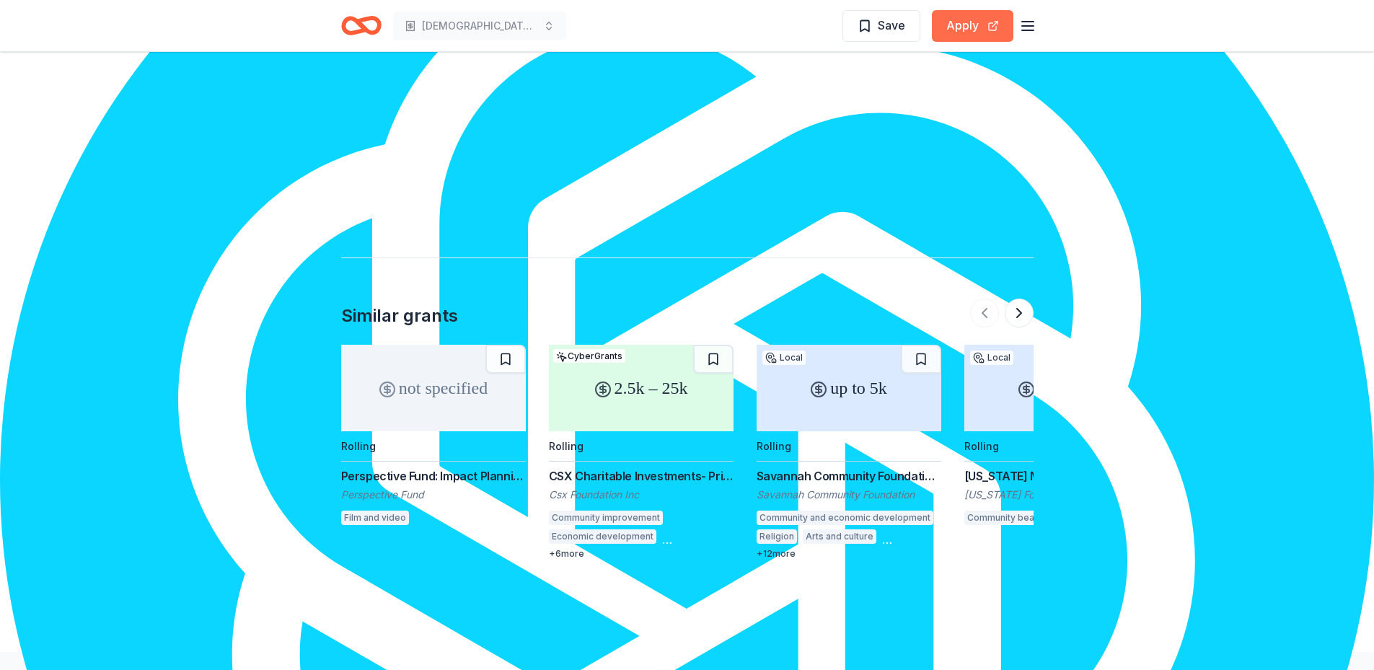
click at [964, 16] on button "Apply" at bounding box center [973, 26] width 82 height 32
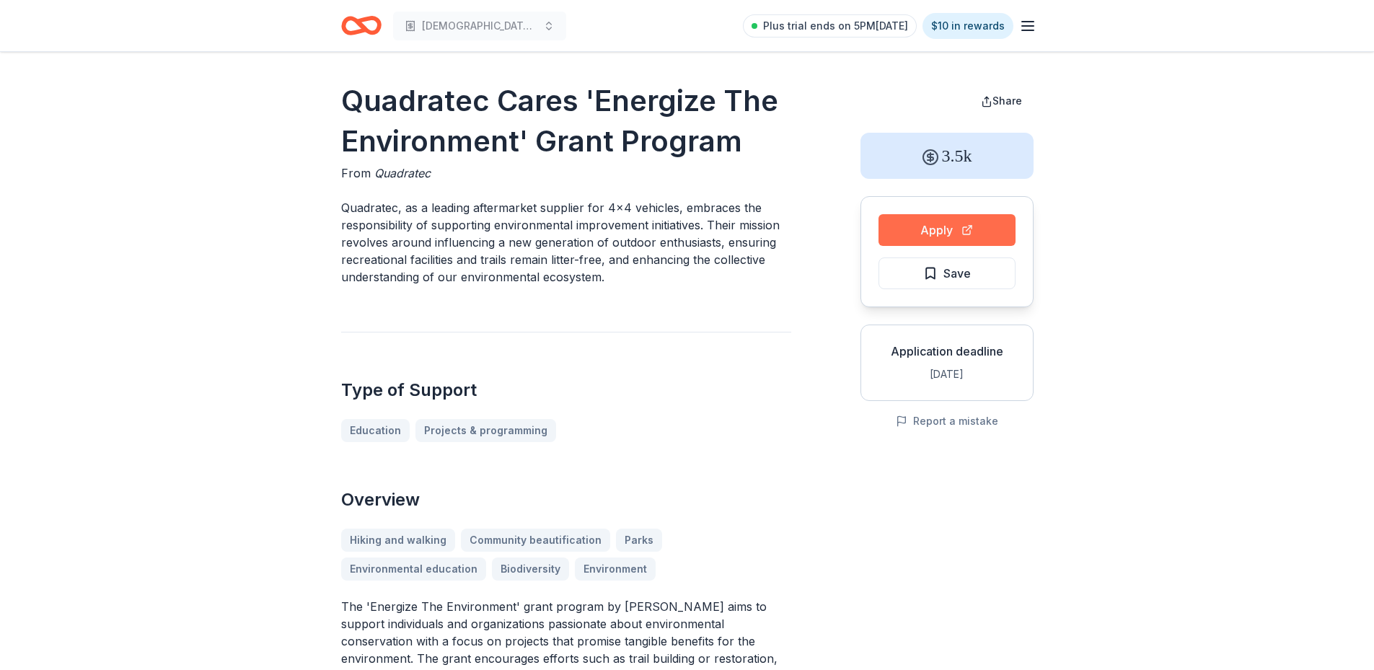
click at [954, 225] on button "Apply" at bounding box center [947, 230] width 137 height 32
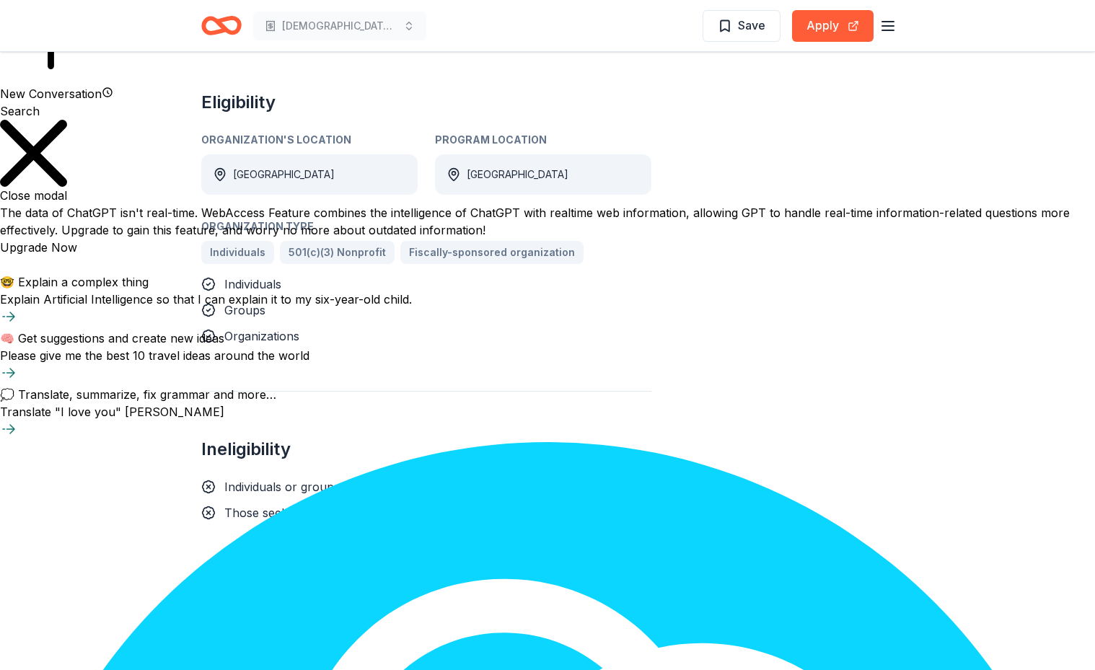
scroll to position [944, 0]
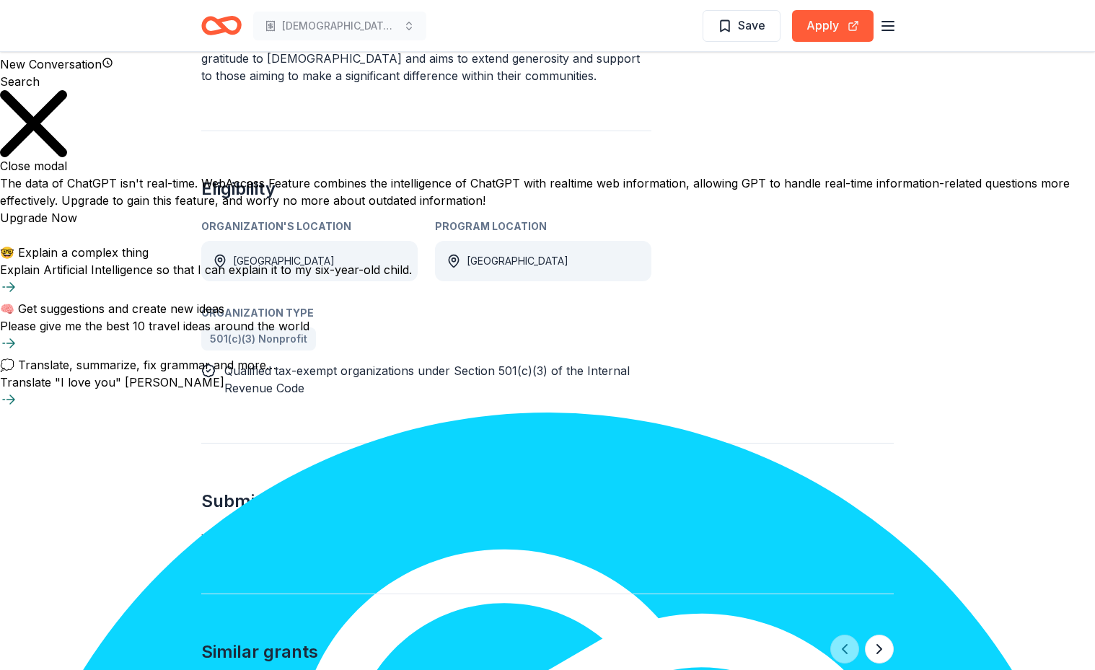
scroll to position [721, 0]
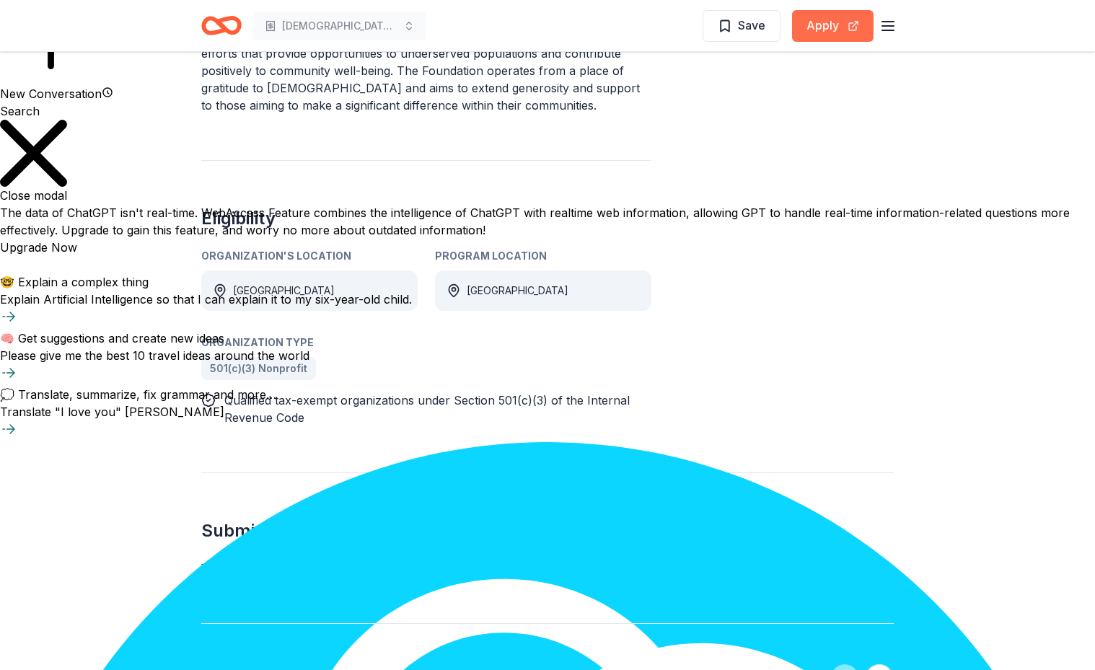
click at [819, 26] on button "Apply" at bounding box center [833, 26] width 82 height 32
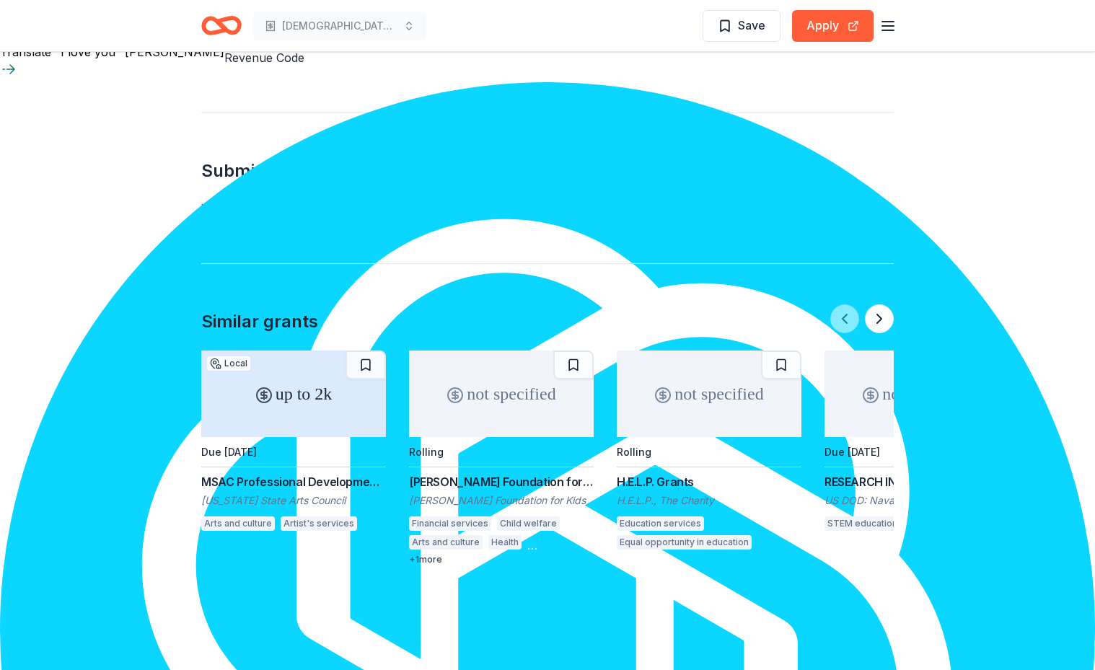
scroll to position [1082, 0]
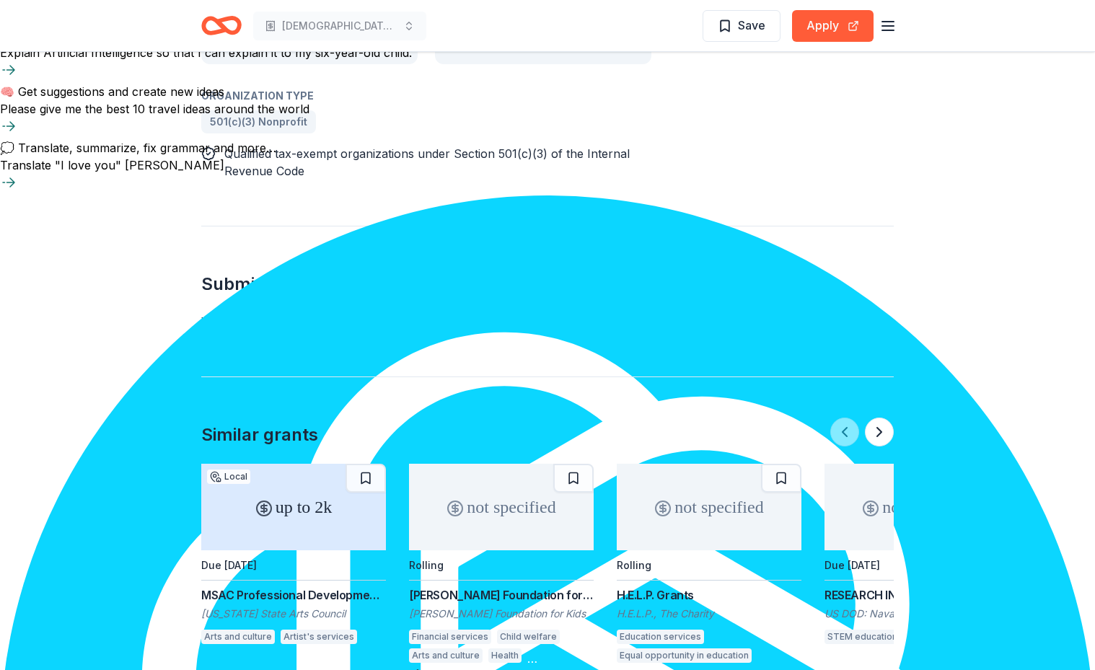
scroll to position [1010, 0]
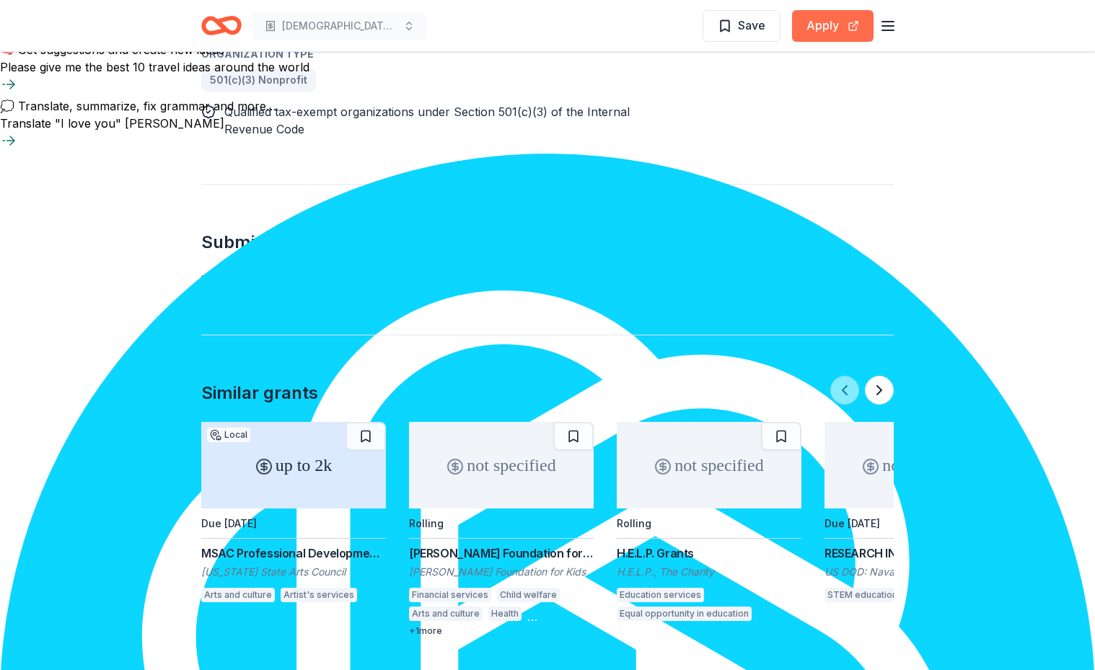
click at [824, 23] on button "Apply" at bounding box center [833, 26] width 82 height 32
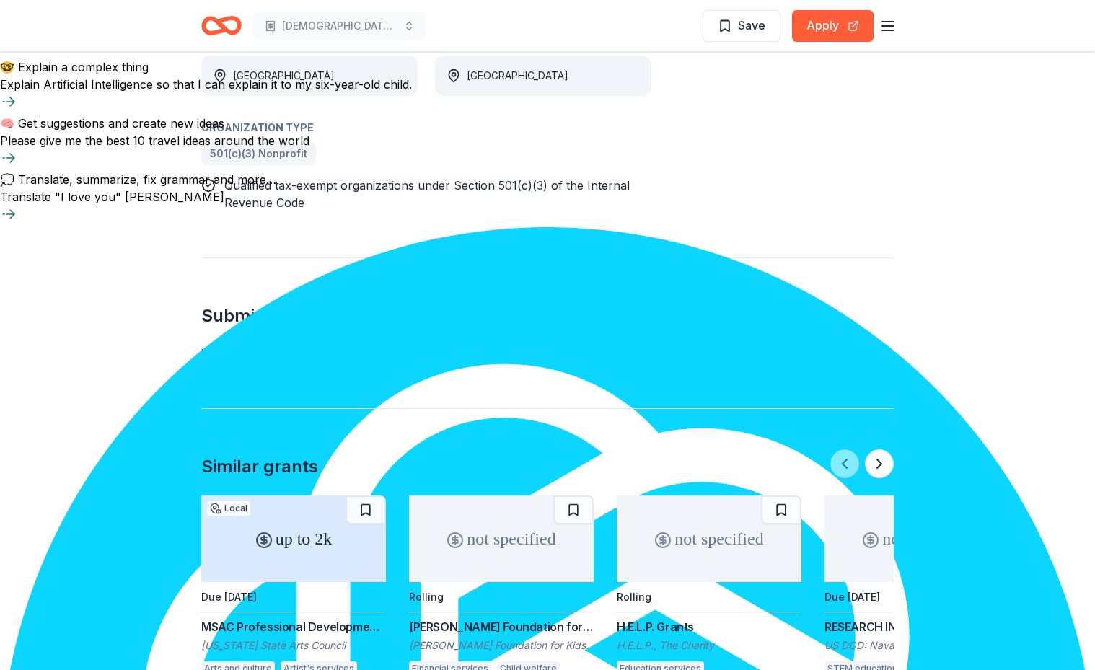
scroll to position [938, 0]
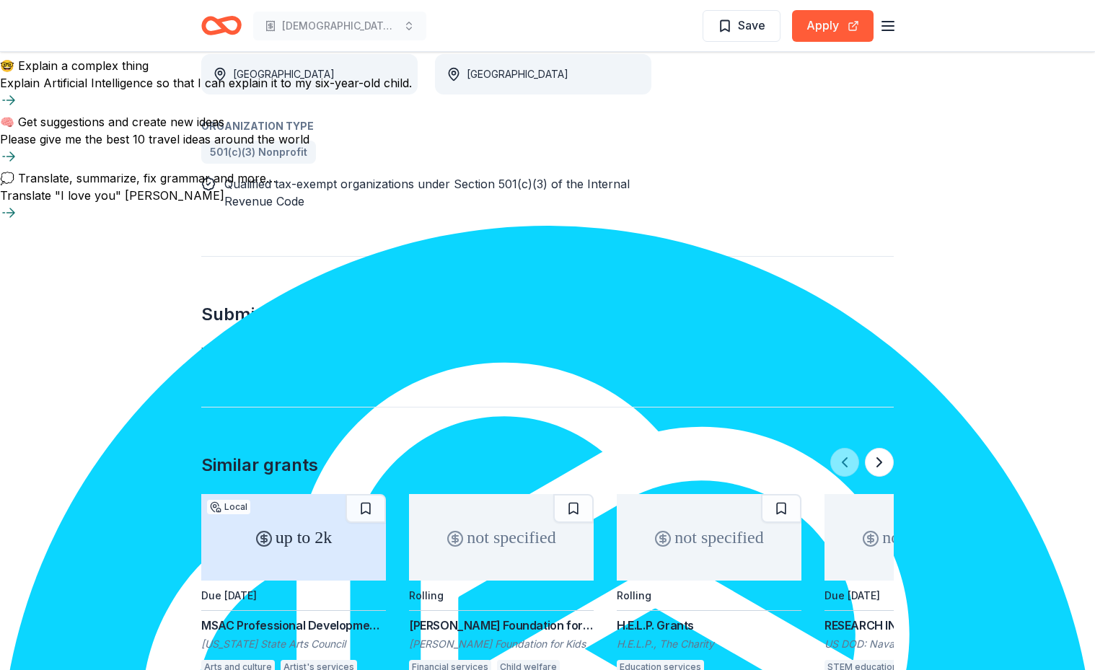
click at [532, 617] on div "Holthouse Foundation for Kids Grant" at bounding box center [501, 625] width 185 height 17
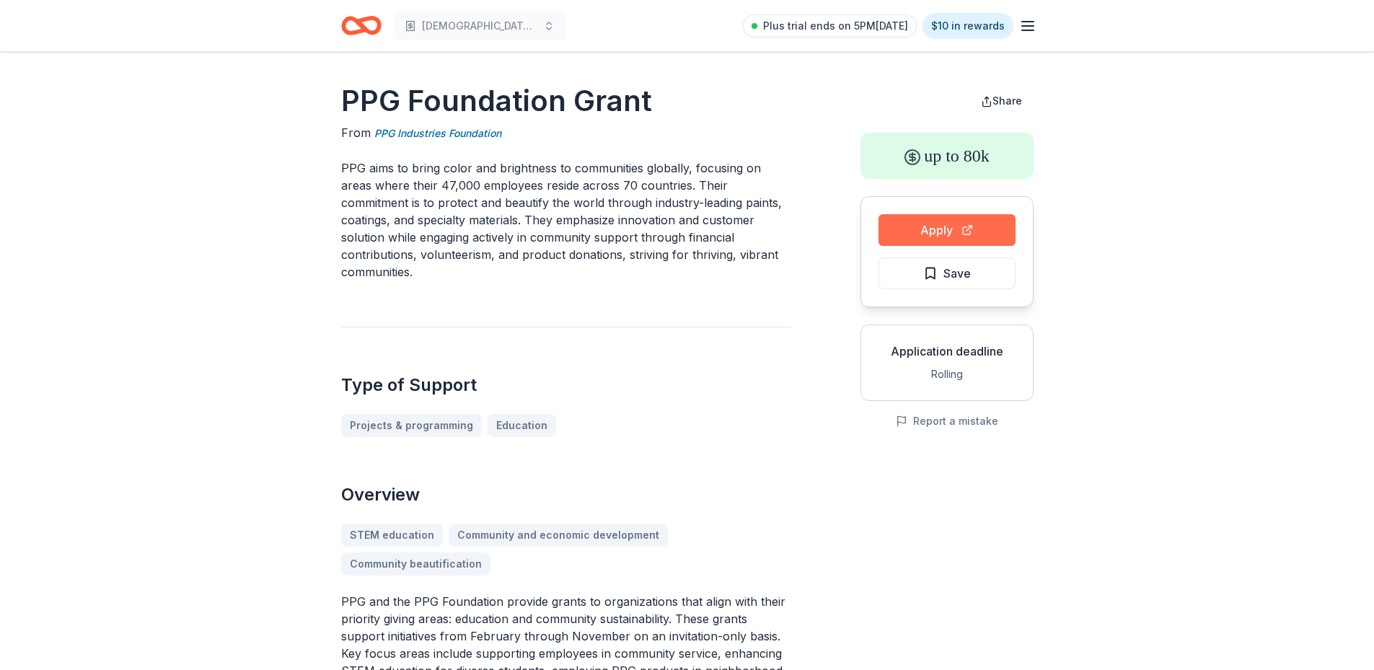
click at [967, 231] on button "Apply" at bounding box center [947, 230] width 137 height 32
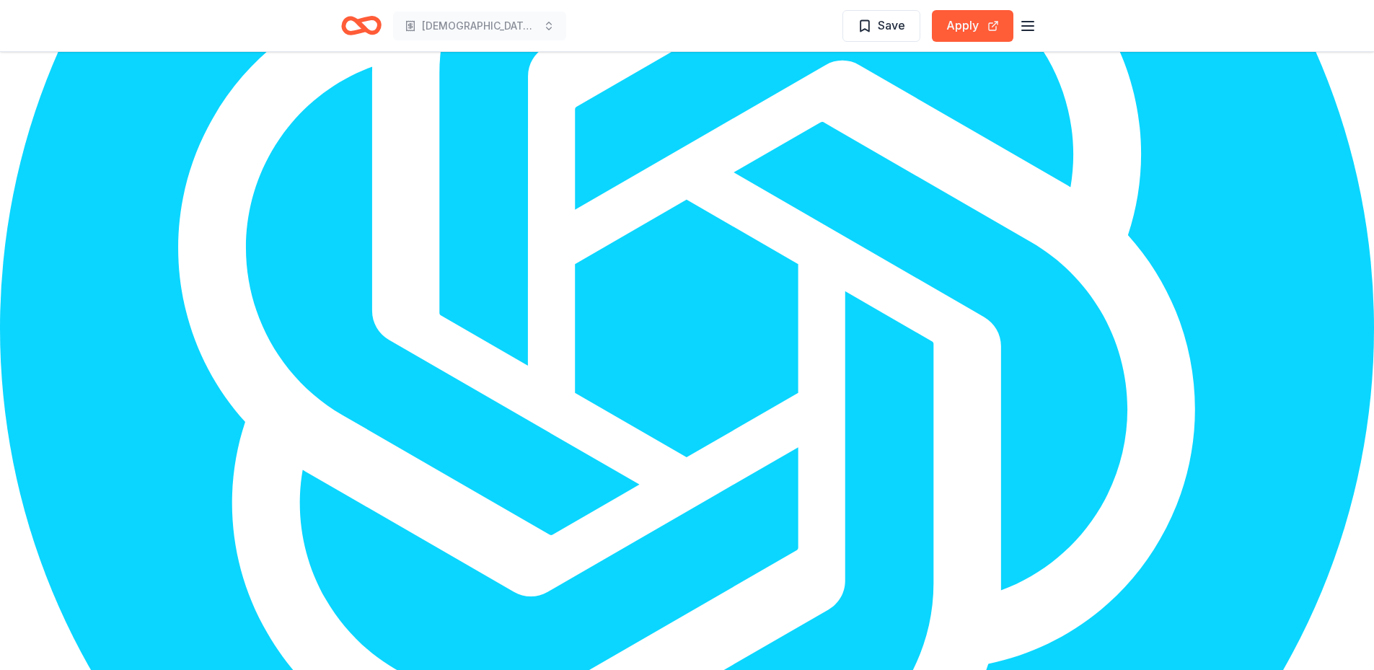
scroll to position [1531, 0]
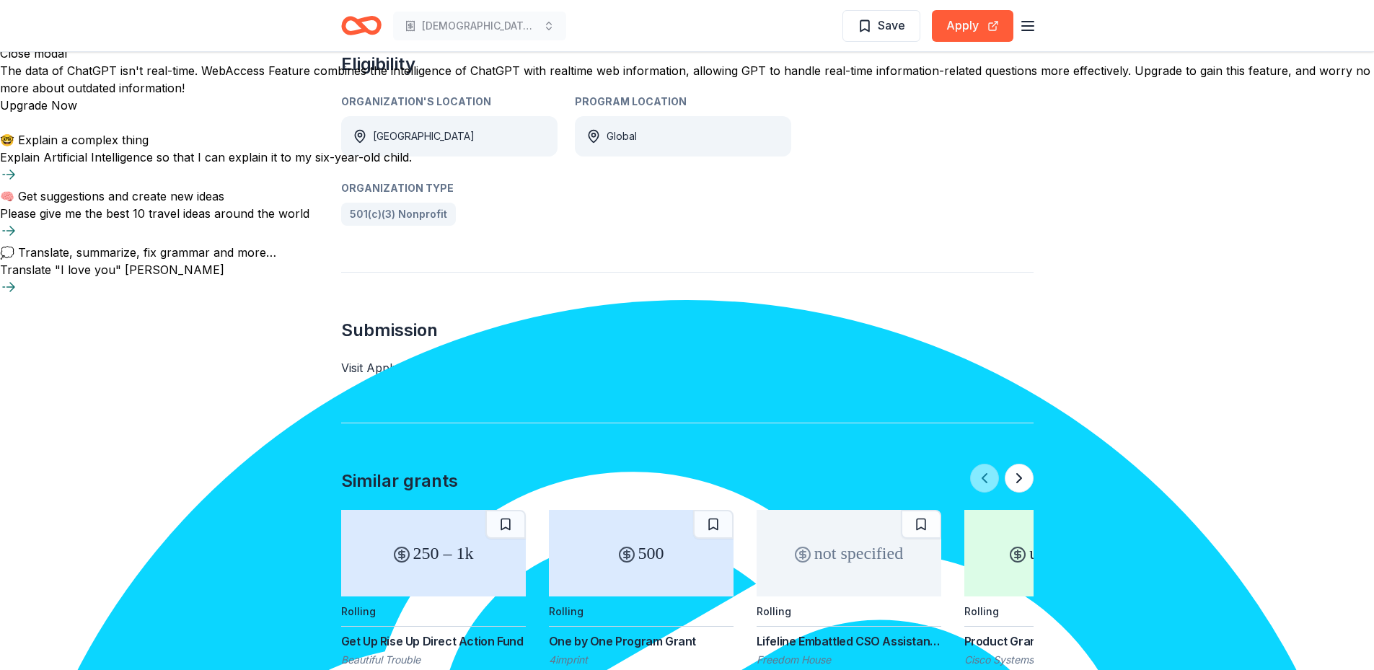
scroll to position [866, 0]
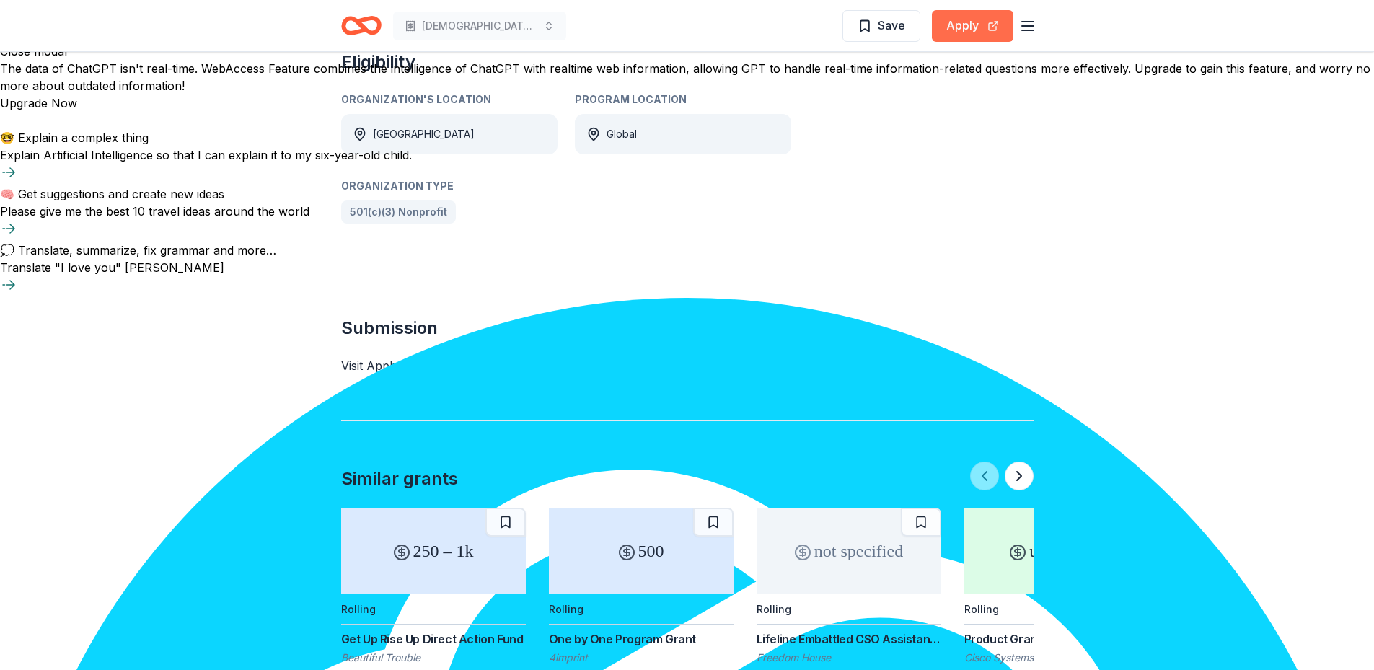
click at [954, 22] on button "Apply" at bounding box center [973, 26] width 82 height 32
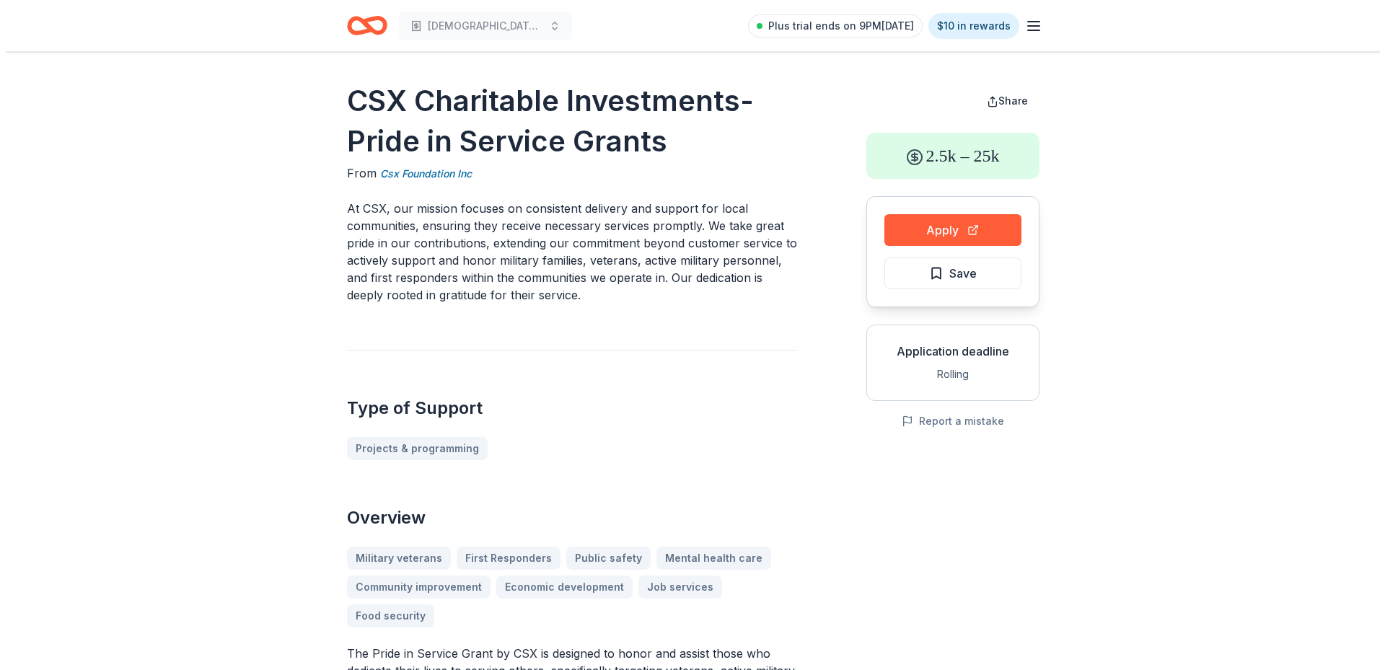
scroll to position [1075, 0]
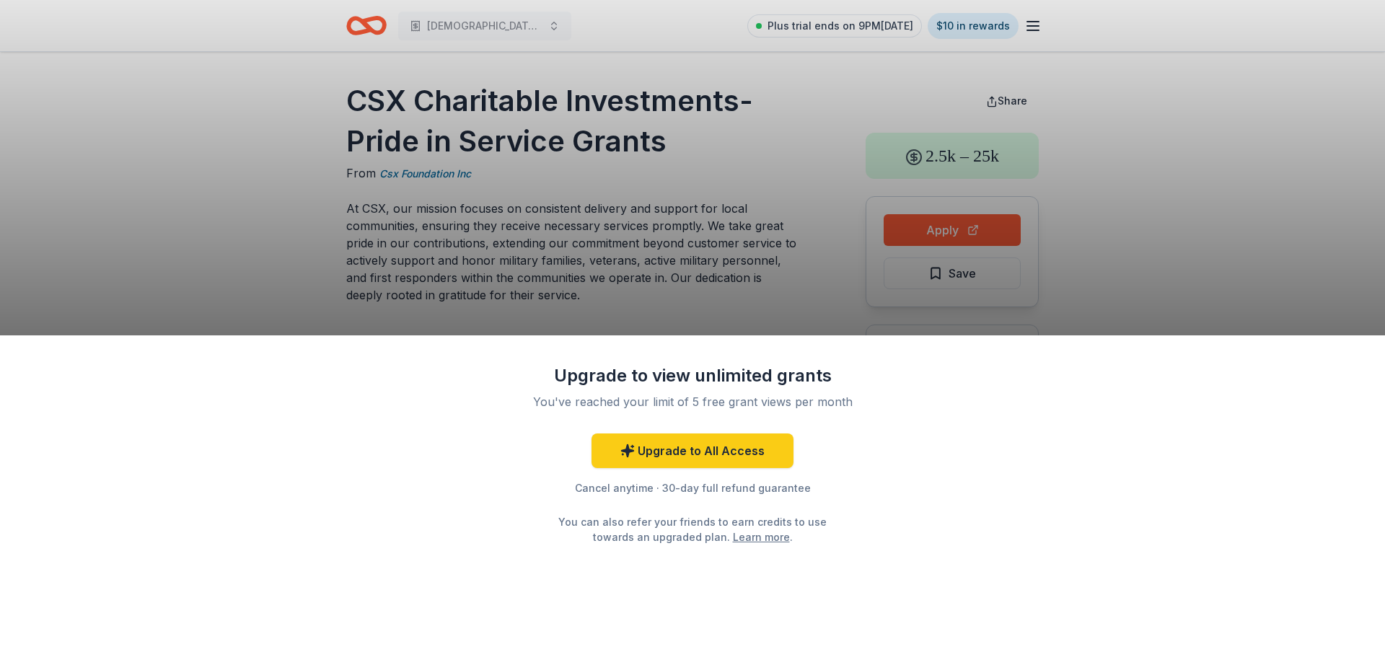
click at [944, 219] on div "Upgrade to view unlimited grants You've reached your limit of 5 free grant view…" at bounding box center [692, 335] width 1385 height 670
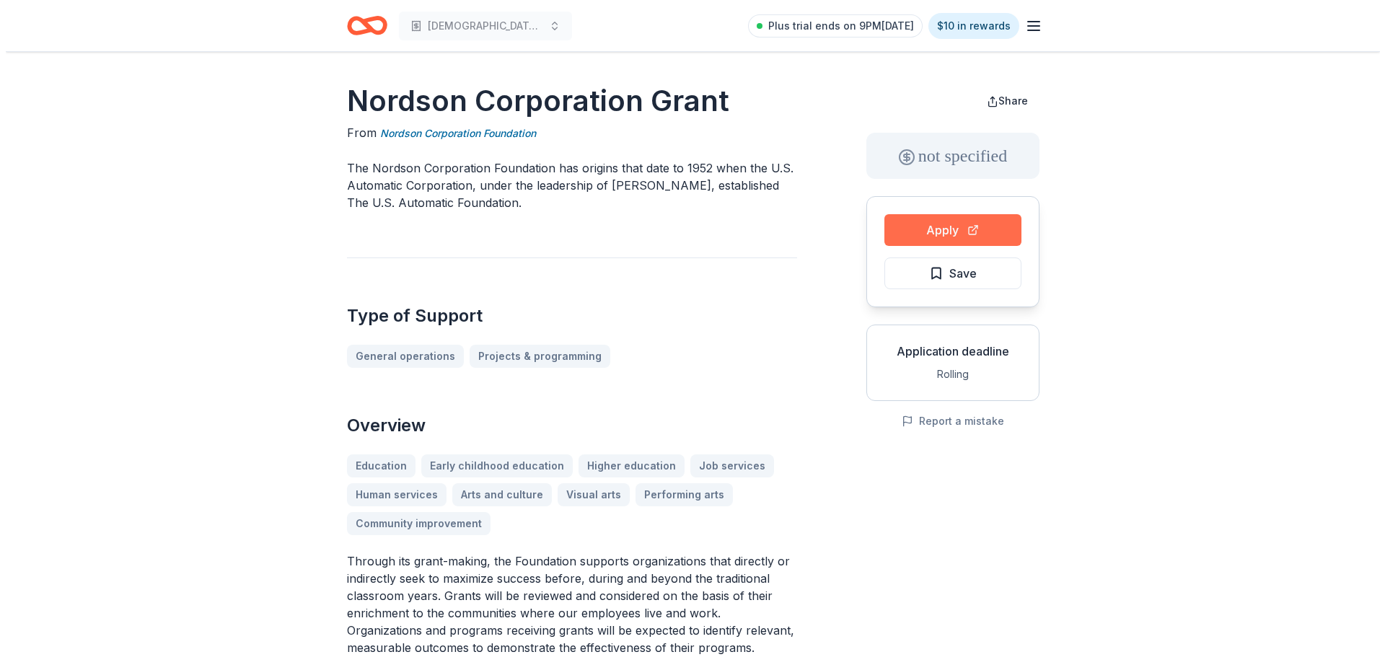
scroll to position [1075, 0]
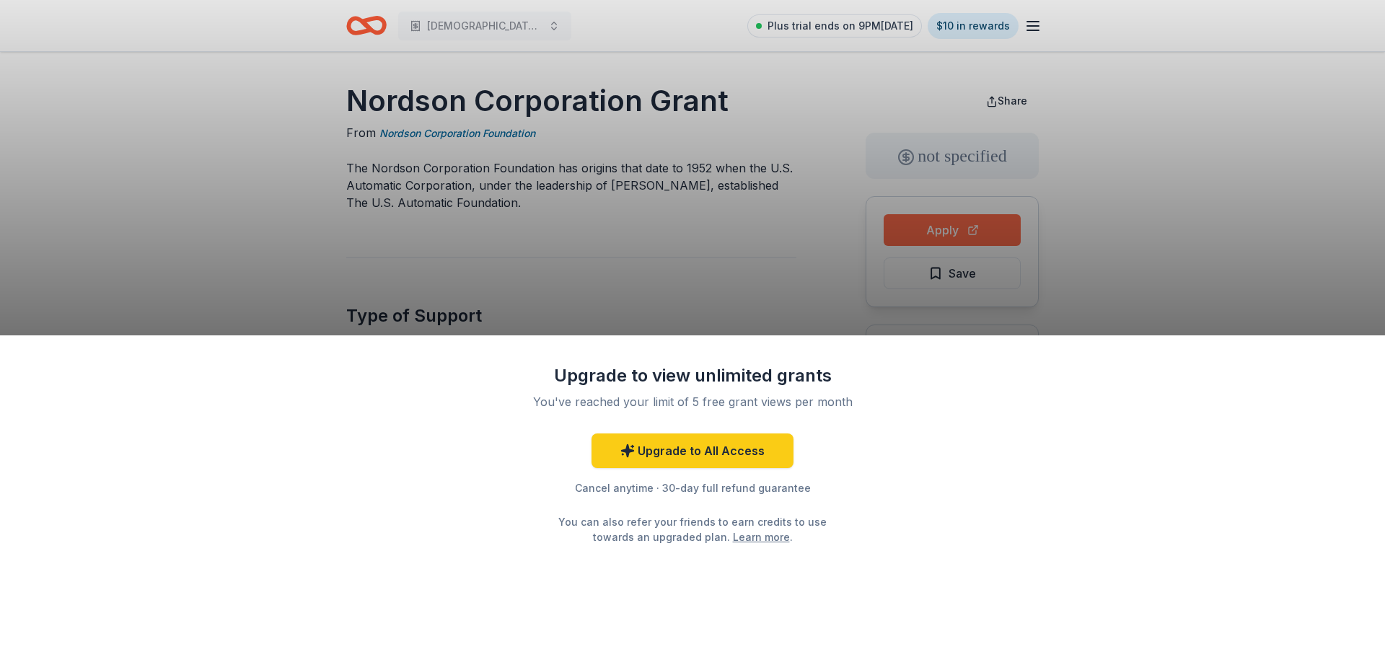
click at [928, 227] on div "Upgrade to view unlimited grants You've reached your limit of 5 free grant view…" at bounding box center [692, 335] width 1385 height 670
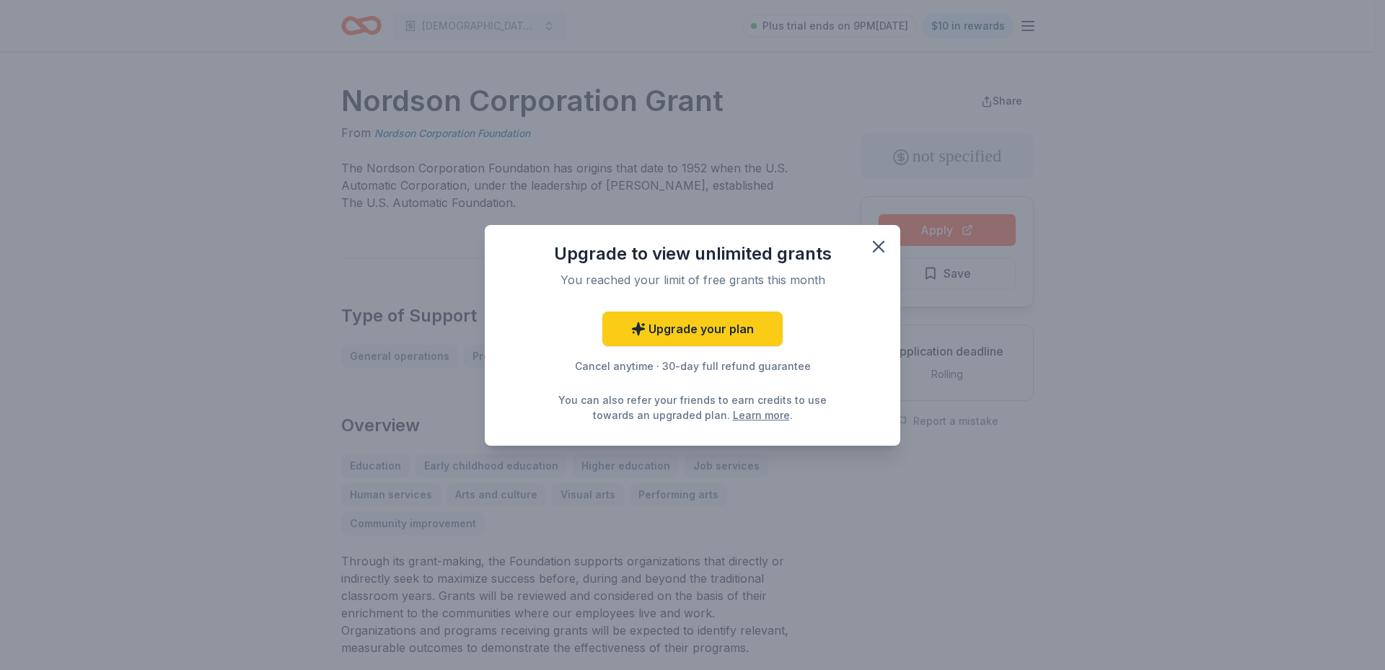
scroll to position [1075, 0]
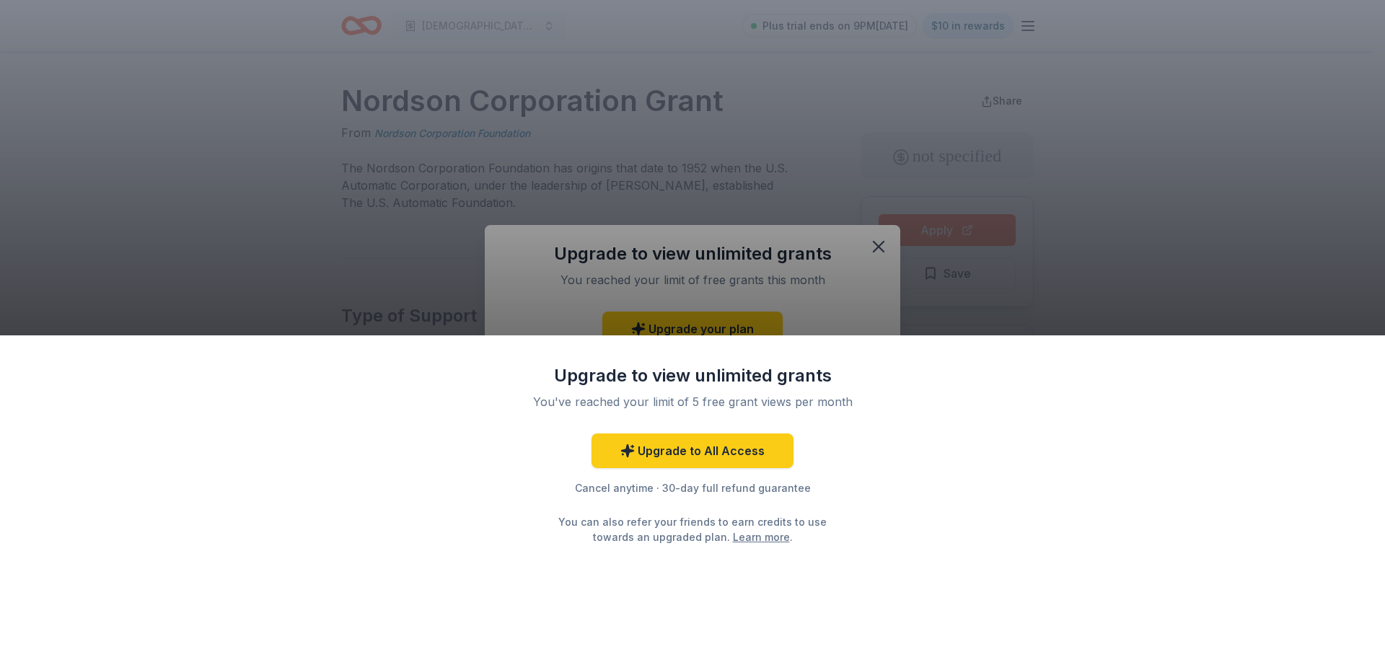
click at [881, 240] on div "Upgrade to view unlimited grants You've reached your limit of 5 free grant view…" at bounding box center [692, 335] width 1385 height 670
click at [879, 236] on div "Upgrade to view unlimited grants You've reached your limit of 5 free grant view…" at bounding box center [692, 335] width 1385 height 670
click at [879, 253] on div "Upgrade to view unlimited grants You've reached your limit of 5 free grant view…" at bounding box center [692, 335] width 1385 height 670
click at [1157, 247] on div "Upgrade to view unlimited grants You've reached your limit of 5 free grant view…" at bounding box center [692, 335] width 1385 height 670
drag, startPoint x: 782, startPoint y: 416, endPoint x: 775, endPoint y: 451, distance: 35.2
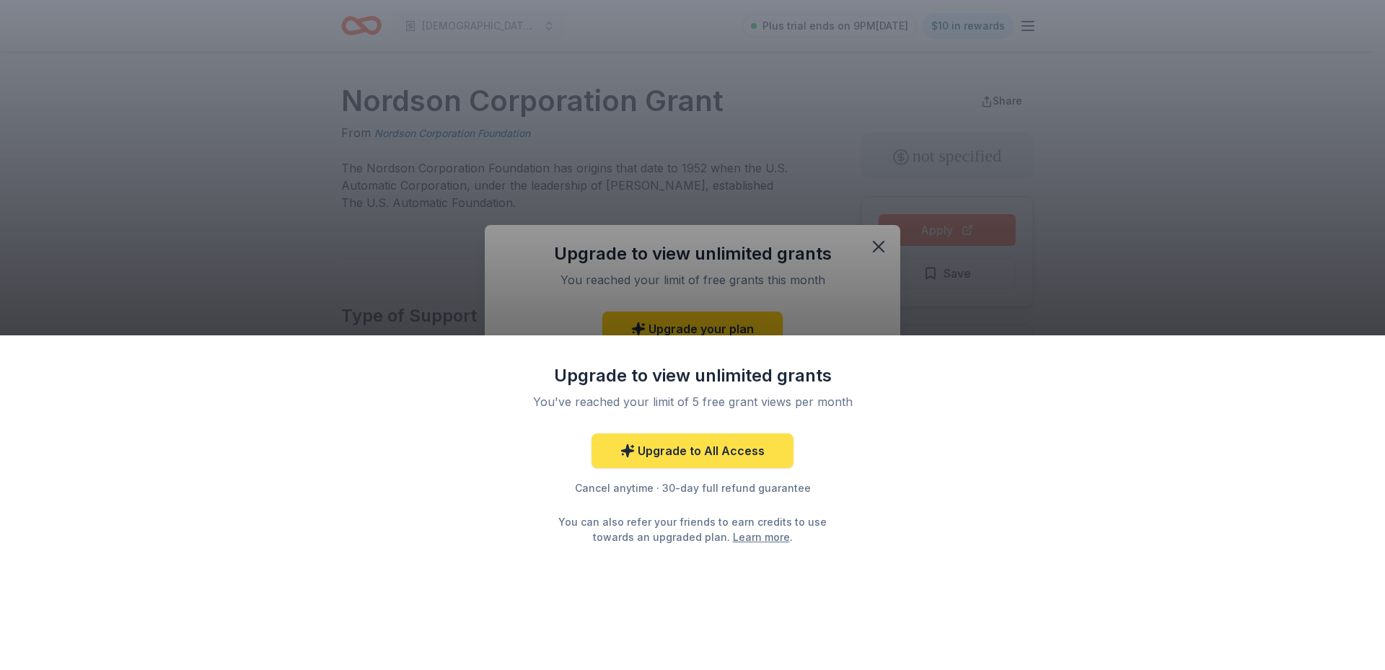
click at [782, 426] on div "Upgrade to view unlimited grants You've reached your limit of 5 free grant view…" at bounding box center [692, 454] width 375 height 180
click at [909, 54] on div "Upgrade to view unlimited grants You've reached your limit of 5 free grant view…" at bounding box center [692, 335] width 1385 height 670
drag, startPoint x: 990, startPoint y: 265, endPoint x: 946, endPoint y: 159, distance: 114.1
click at [986, 242] on div "Upgrade to view unlimited grants You've reached your limit of 5 free grant view…" at bounding box center [692, 335] width 1385 height 670
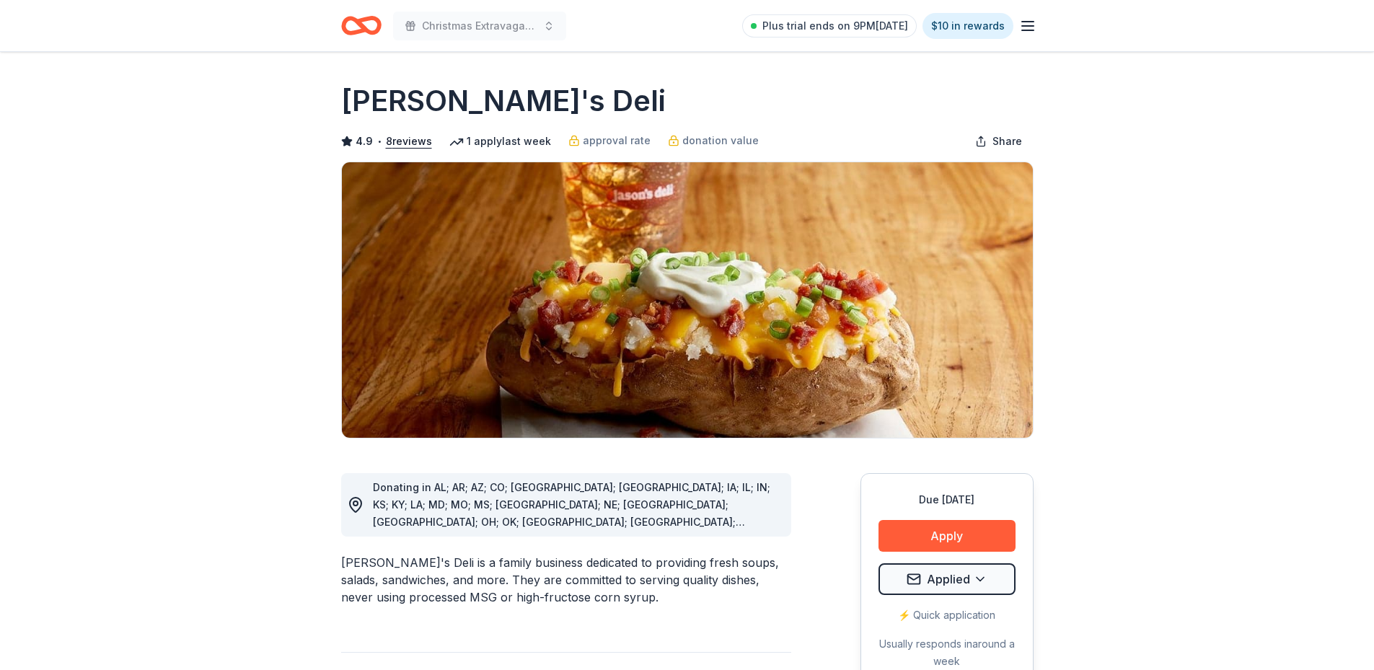
scroll to position [1075, 0]
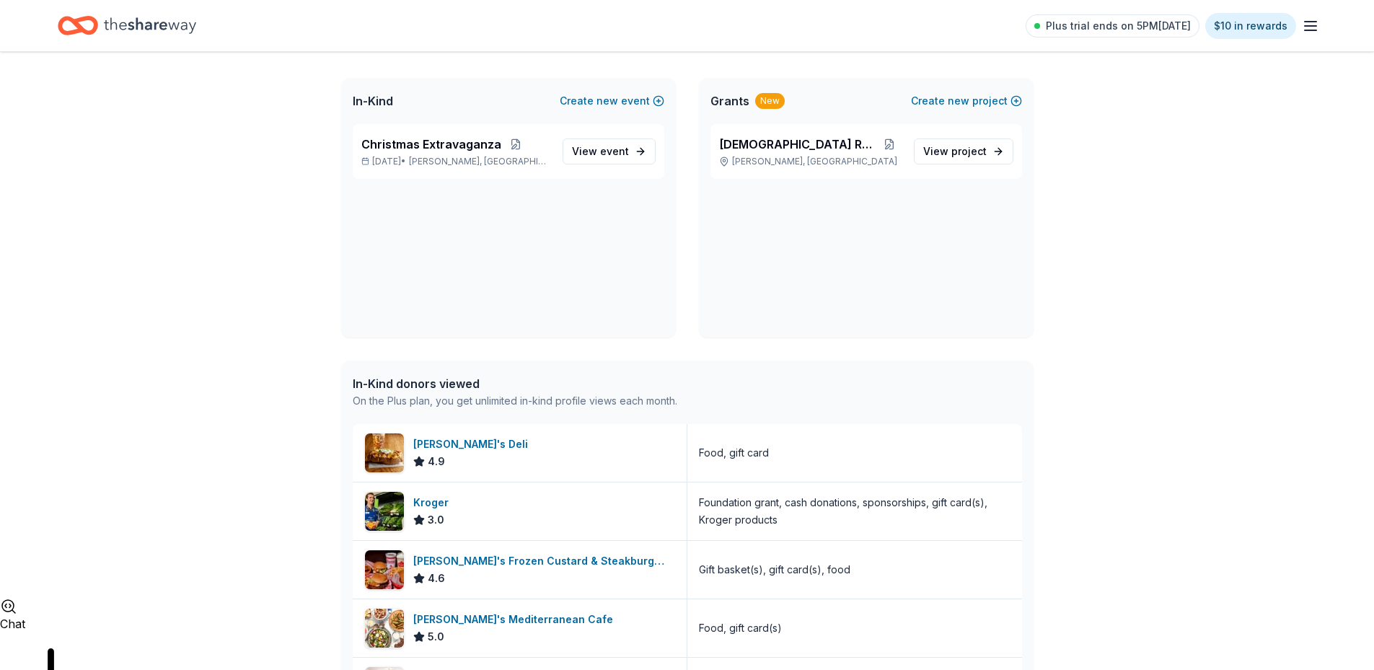
scroll to position [1075, 0]
